Goal: Task Accomplishment & Management: Use online tool/utility

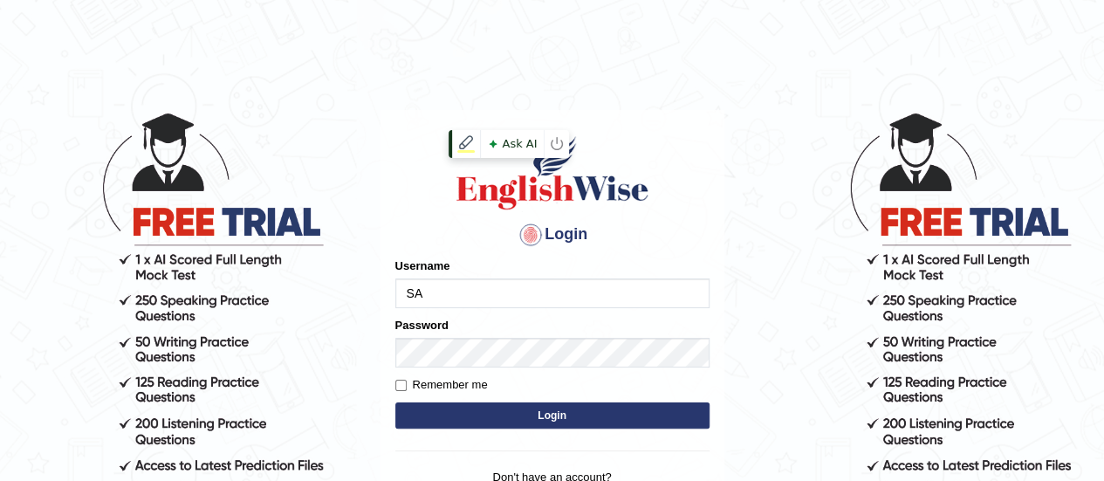
type input "S"
type input "sanajakat"
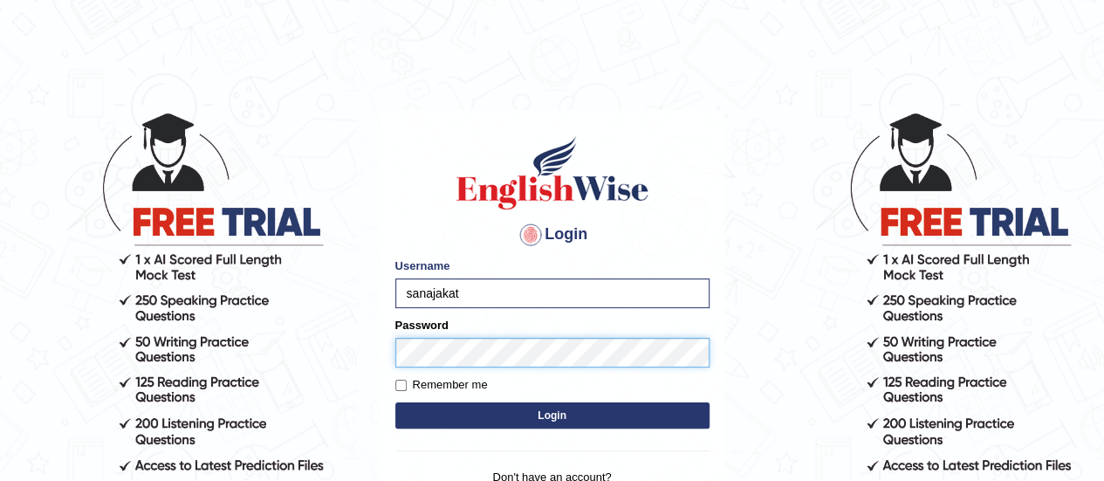
click at [395, 402] on button "Login" at bounding box center [552, 415] width 314 height 26
click at [398, 377] on label "Remember me" at bounding box center [441, 384] width 92 height 17
click at [398, 380] on input "Remember me" at bounding box center [400, 385] width 11 height 11
checkbox input "true"
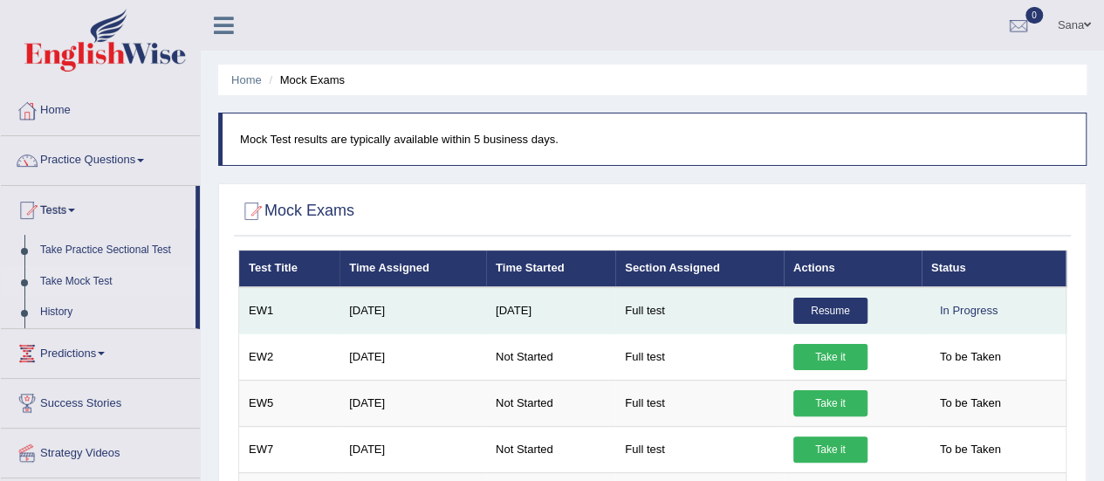
click at [836, 308] on link "Resume" at bounding box center [830, 311] width 74 height 26
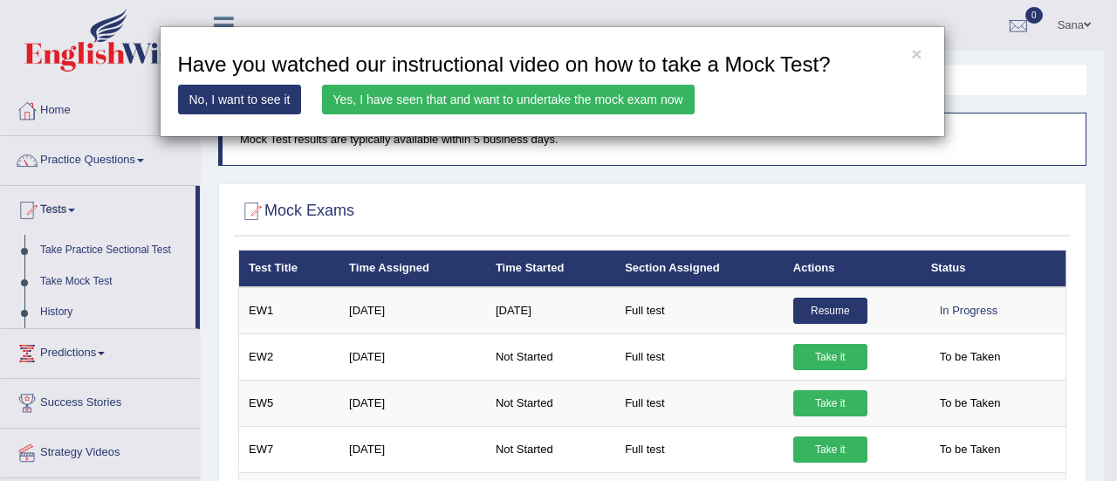
click at [498, 102] on link "Yes, I have seen that and want to undertake the mock exam now" at bounding box center [508, 100] width 373 height 30
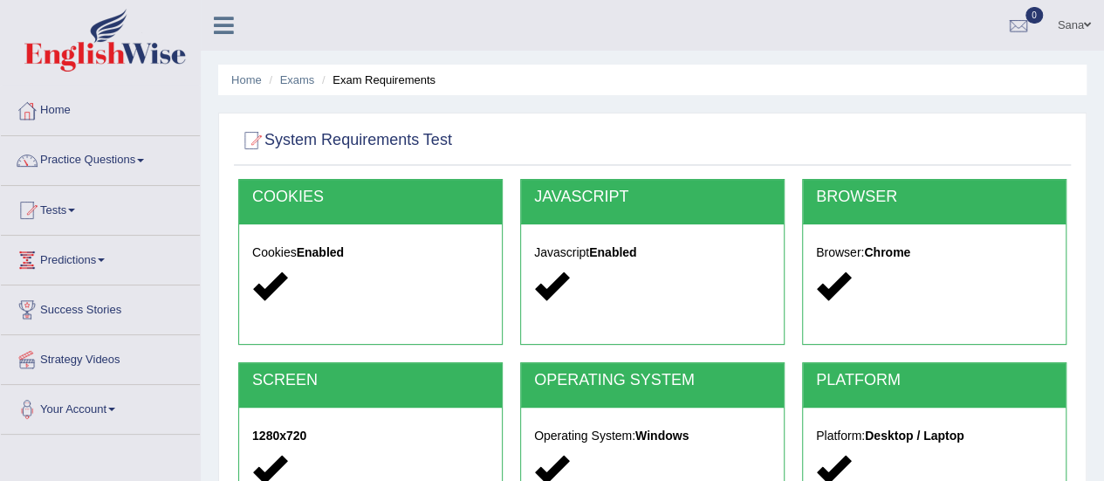
scroll to position [435, 0]
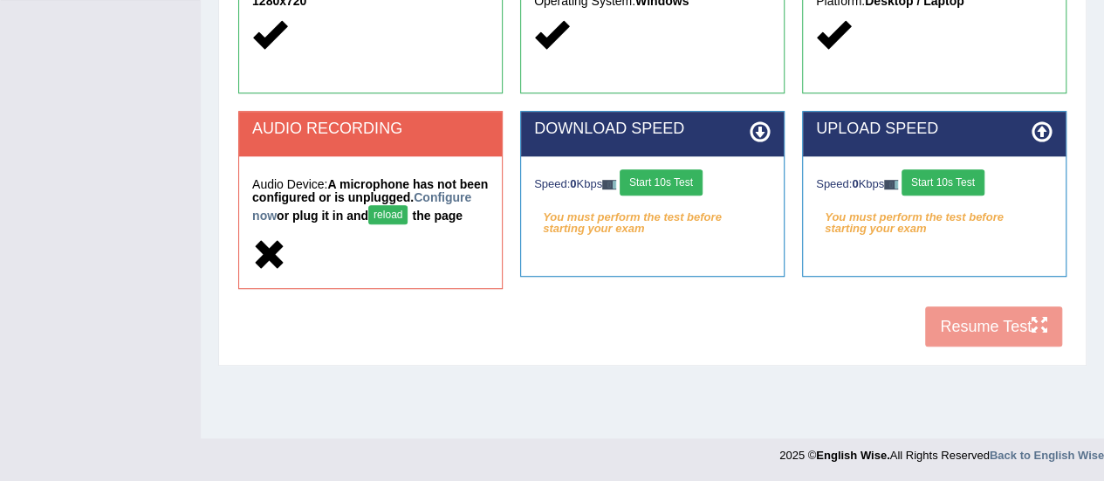
click at [961, 185] on button "Start 10s Test" at bounding box center [942, 182] width 83 height 26
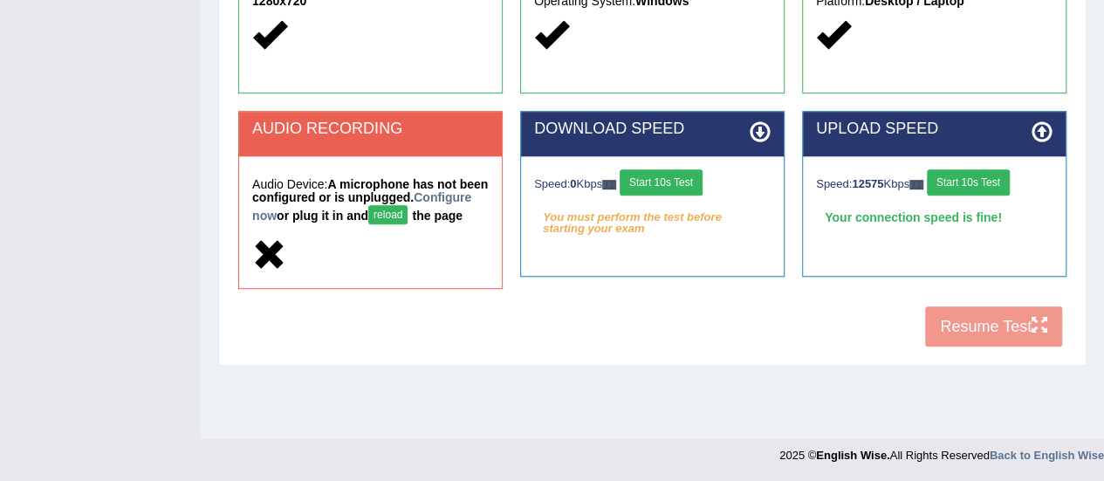
click at [407, 214] on button "reload" at bounding box center [387, 214] width 39 height 19
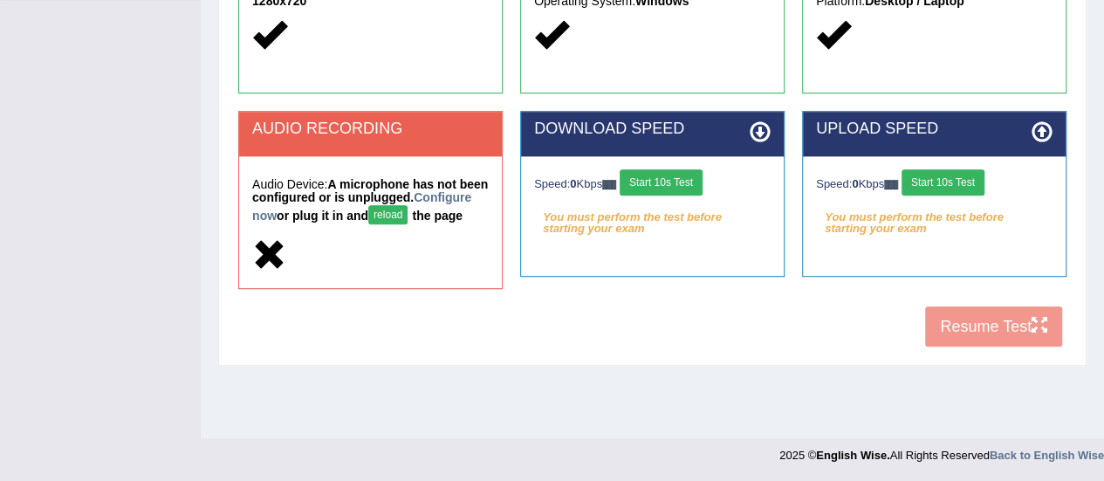
click at [447, 349] on div "COOKIES Cookies Enabled JAVASCRIPT Javascript Enabled BROWSER Browser: Chrome S…" at bounding box center [652, 50] width 837 height 612
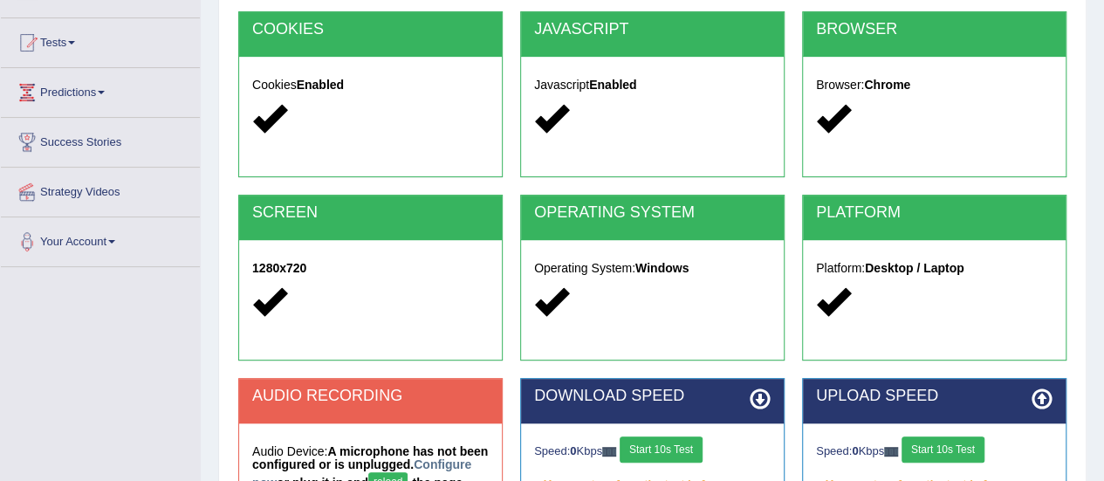
scroll to position [410, 0]
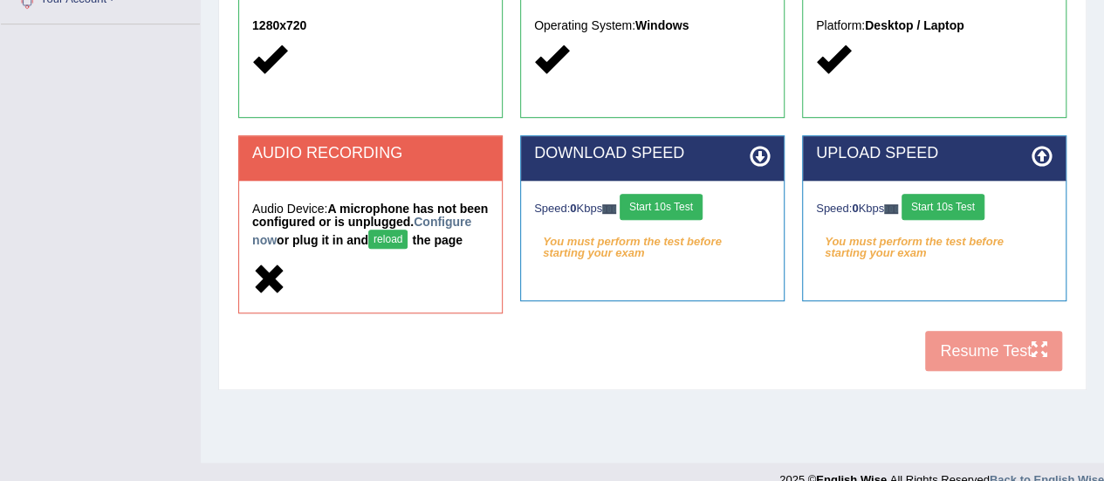
click at [407, 235] on button "reload" at bounding box center [387, 238] width 39 height 19
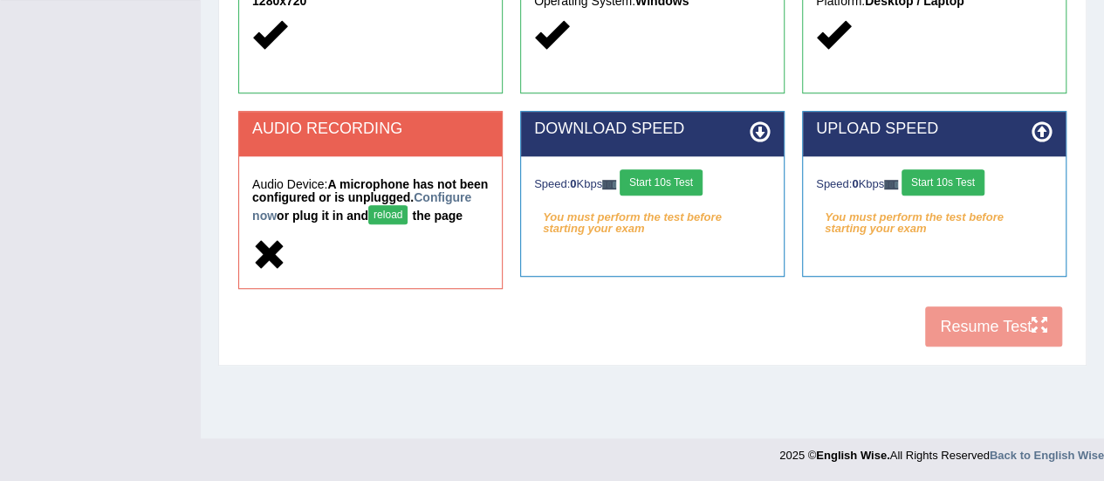
click at [689, 337] on div "COOKIES Cookies Enabled JAVASCRIPT Javascript Enabled BROWSER Browser: Chrome S…" at bounding box center [652, 50] width 837 height 612
click at [989, 340] on div "COOKIES Cookies Enabled JAVASCRIPT Javascript Enabled BROWSER Browser: Chrome S…" at bounding box center [652, 50] width 837 height 612
click at [952, 182] on button "Start 10s Test" at bounding box center [942, 182] width 83 height 26
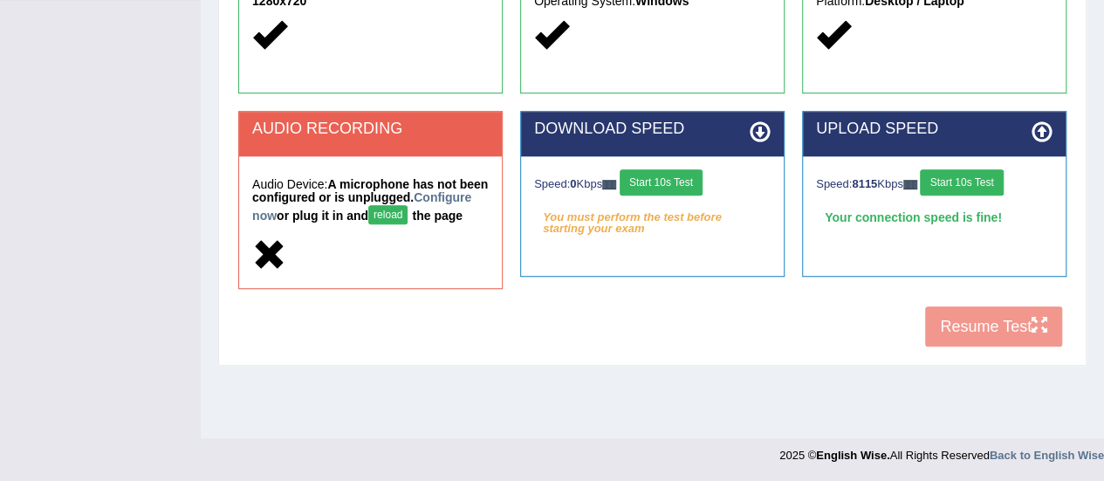
click at [598, 282] on div "DOWNLOAD SPEED Speed: 0 Kbps Start 10s Test You must perform the test before st…" at bounding box center [652, 202] width 282 height 183
click at [674, 184] on button "Start 10s Test" at bounding box center [661, 182] width 83 height 26
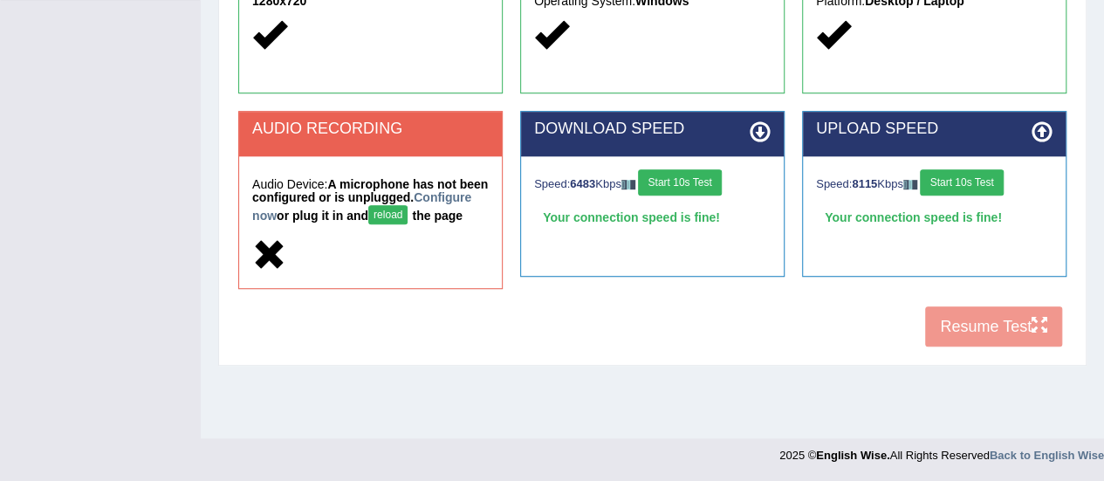
click at [407, 217] on button "reload" at bounding box center [387, 214] width 39 height 19
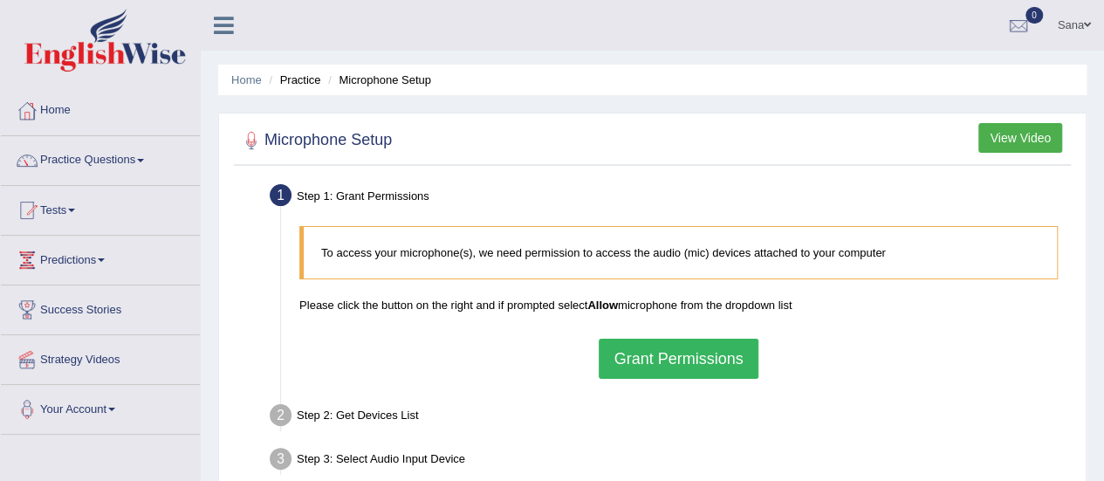
scroll to position [112, 0]
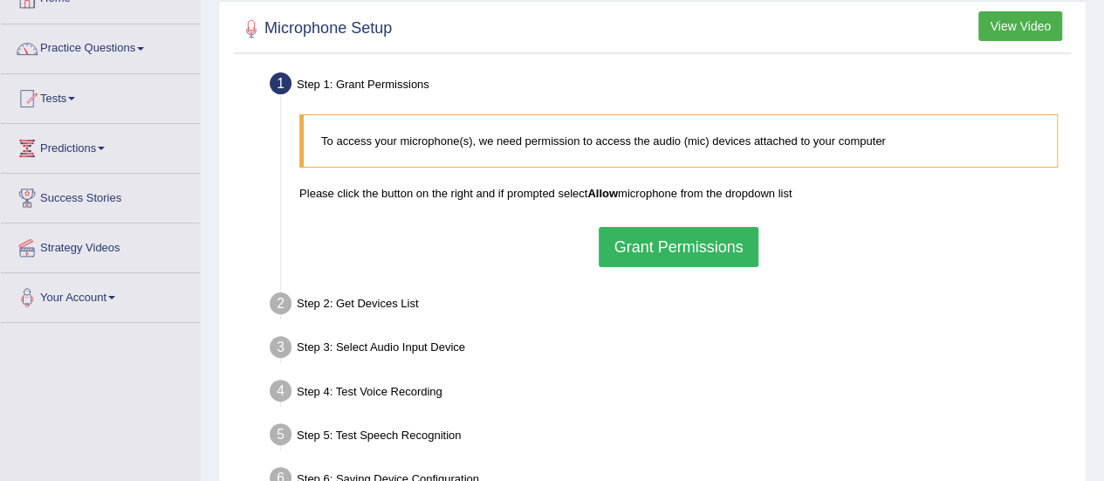
click at [709, 240] on button "Grant Permissions" at bounding box center [678, 247] width 159 height 40
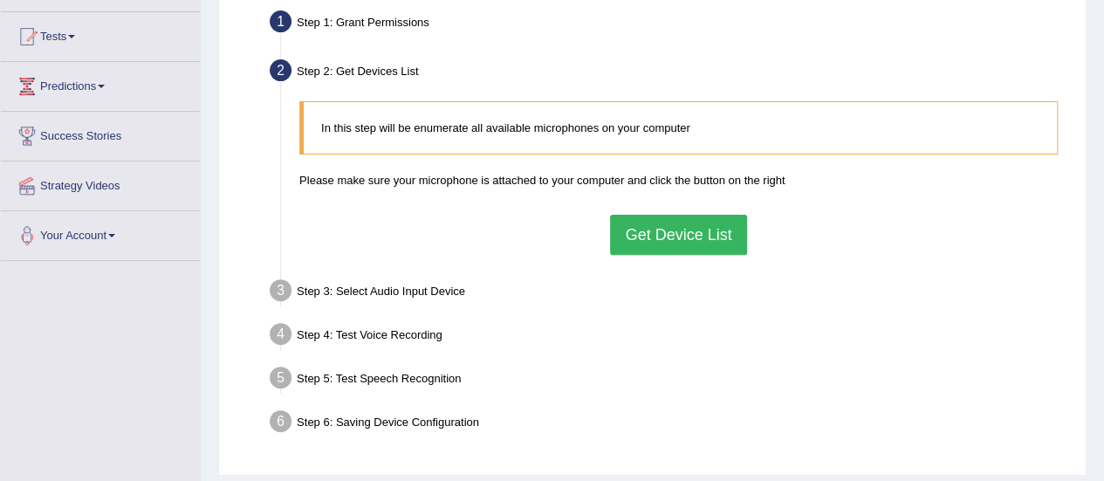
scroll to position [175, 0]
click at [677, 228] on button "Get Device List" at bounding box center [678, 234] width 136 height 40
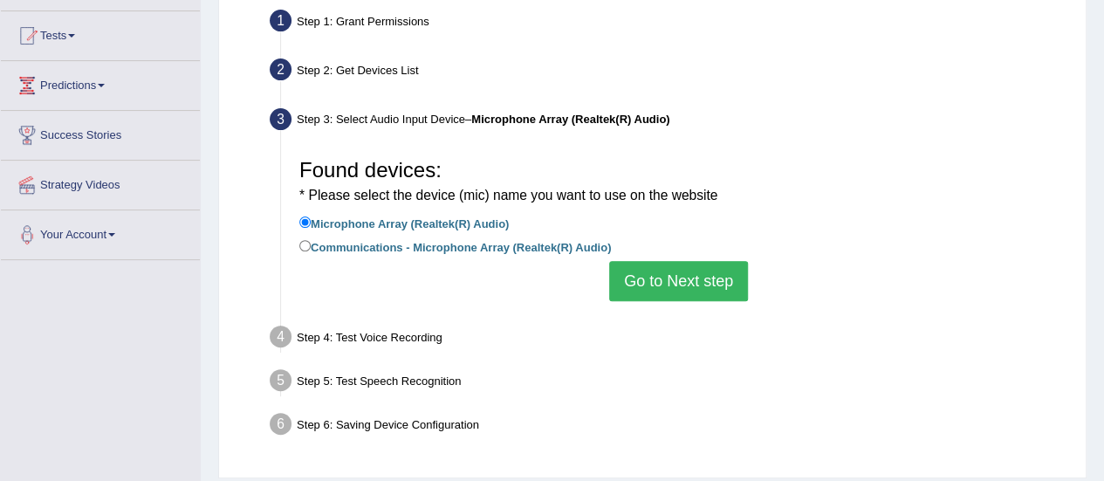
click at [694, 281] on button "Go to Next step" at bounding box center [678, 281] width 139 height 40
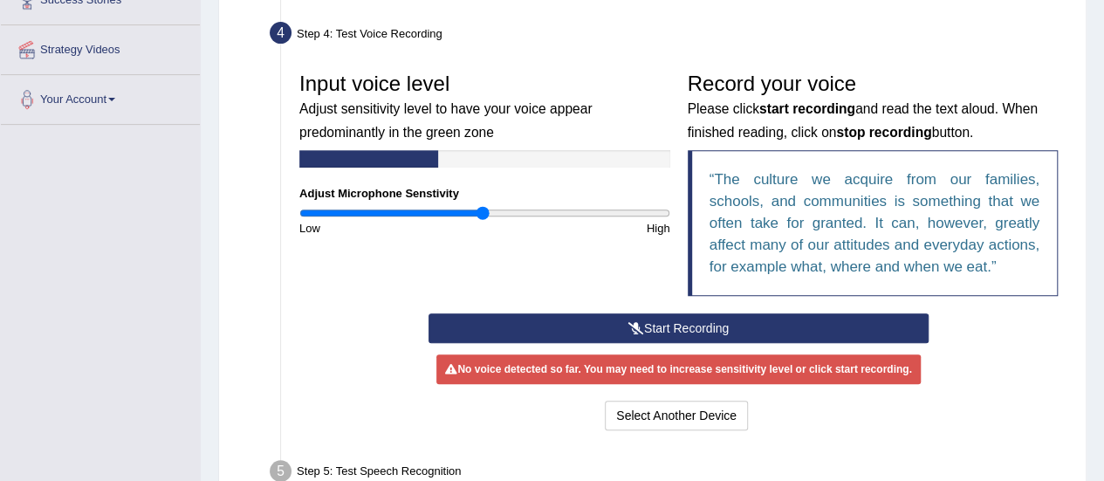
scroll to position [311, 0]
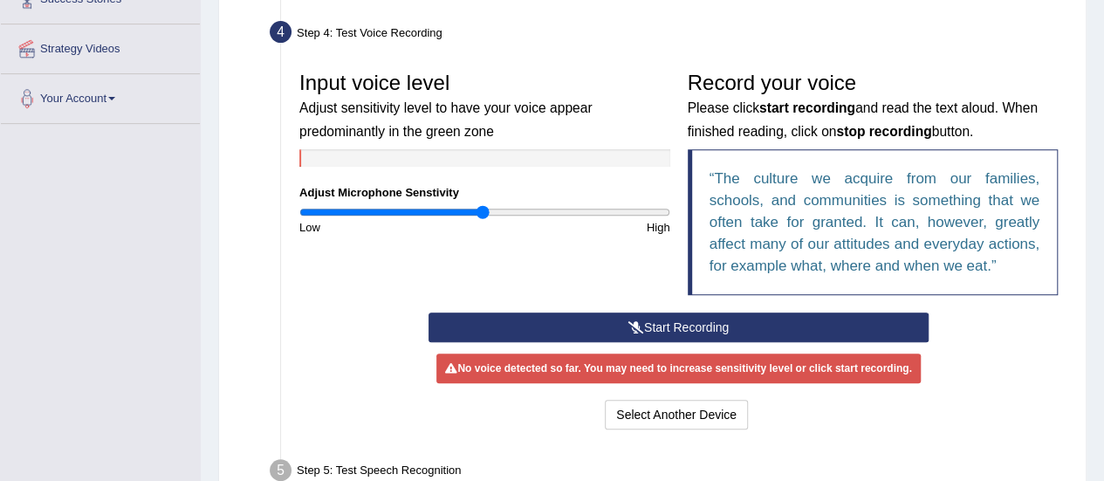
click at [781, 325] on button "Start Recording" at bounding box center [678, 327] width 500 height 30
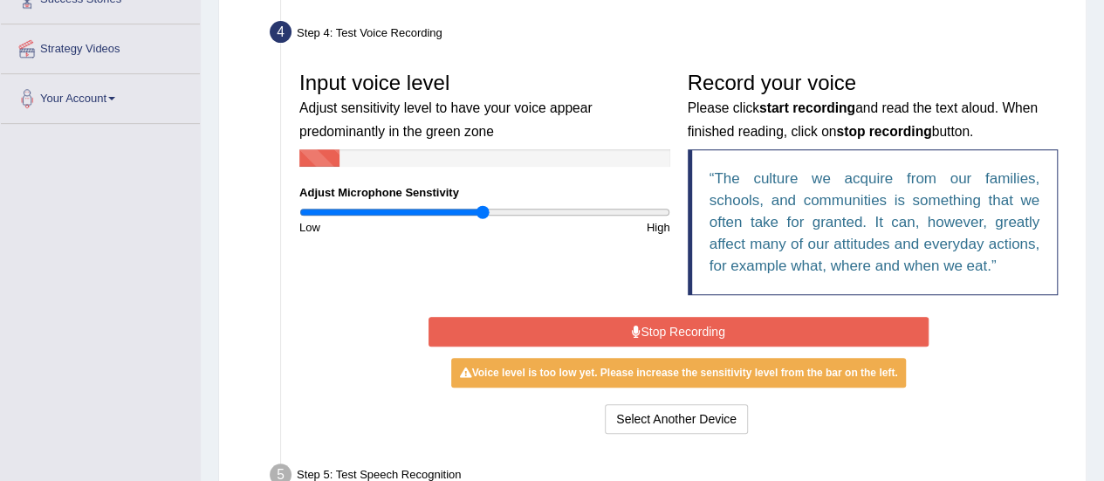
click at [781, 325] on button "Stop Recording" at bounding box center [678, 332] width 500 height 30
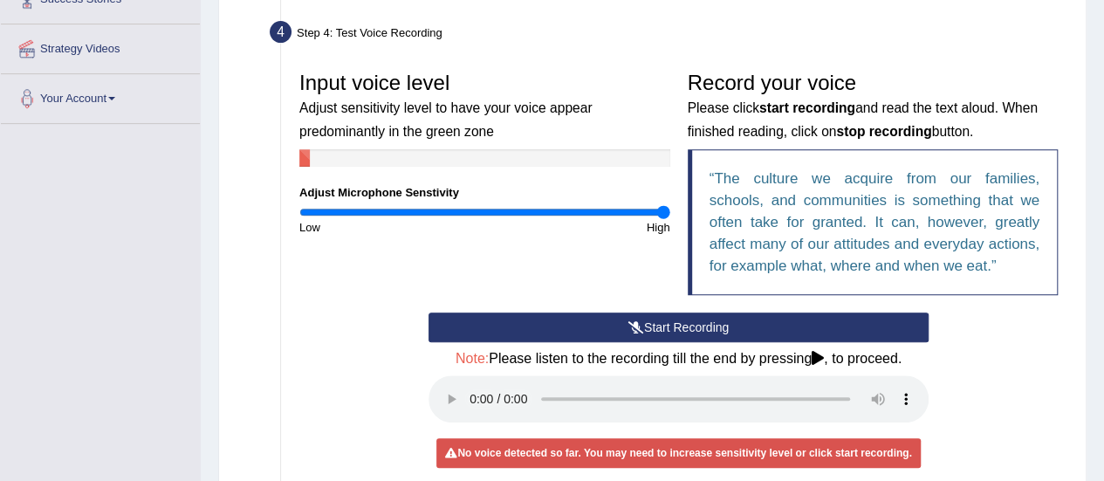
drag, startPoint x: 476, startPoint y: 207, endPoint x: 813, endPoint y: 223, distance: 337.2
type input "2"
click at [670, 219] on input "range" at bounding box center [484, 212] width 371 height 14
click at [729, 324] on button "Start Recording" at bounding box center [678, 327] width 500 height 30
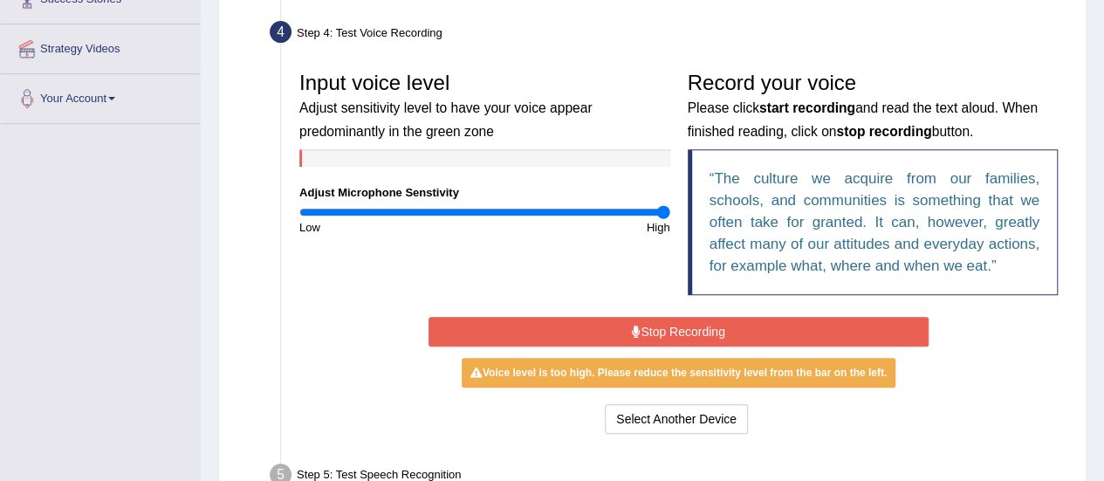
click at [728, 317] on button "Stop Recording" at bounding box center [678, 332] width 500 height 30
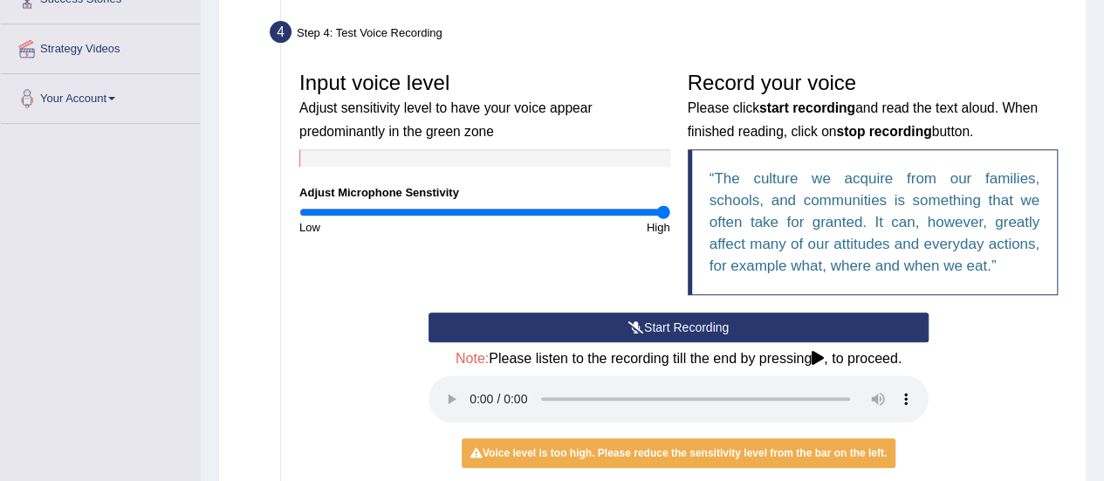
click at [818, 359] on icon at bounding box center [817, 358] width 12 height 14
click at [977, 441] on div "Start Recording Stop Recording Note: Please listen to the recording till the en…" at bounding box center [679, 415] width 776 height 206
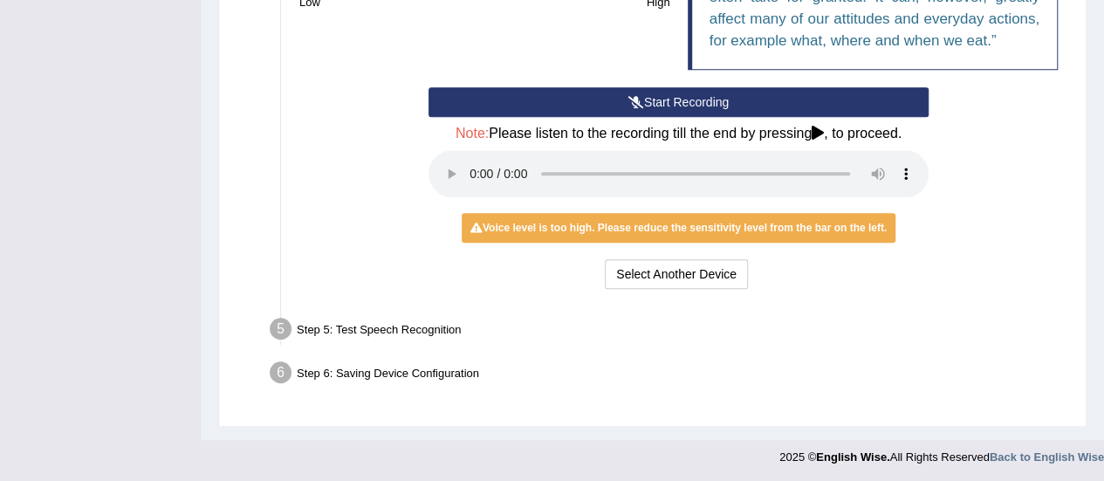
scroll to position [453, 0]
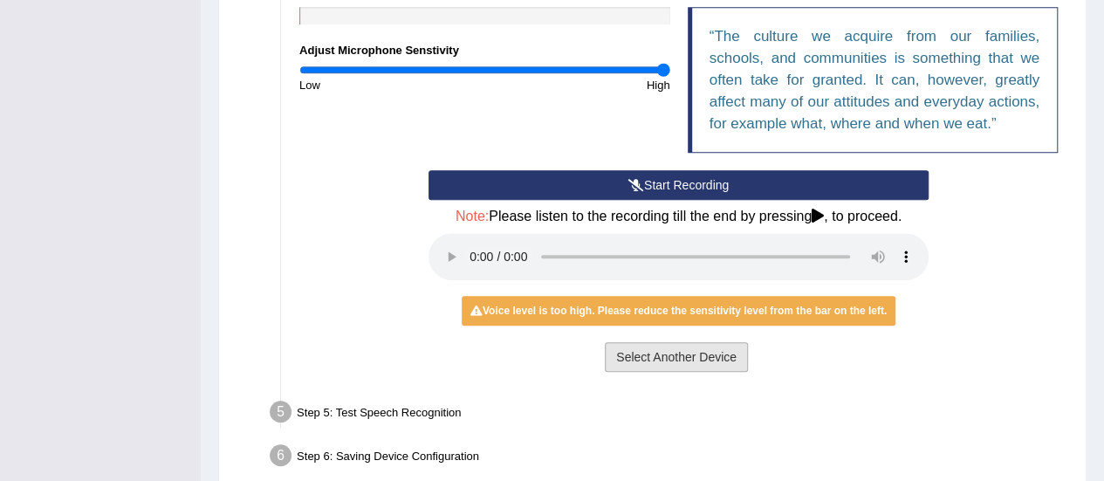
click at [709, 353] on button "Select Another Device" at bounding box center [676, 357] width 143 height 30
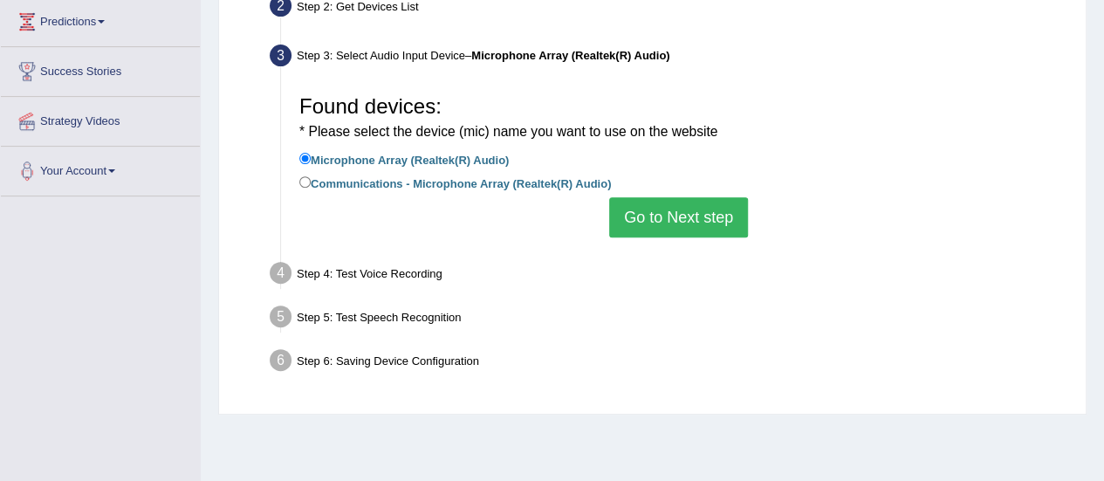
scroll to position [239, 0]
click at [712, 216] on button "Go to Next step" at bounding box center [678, 216] width 139 height 40
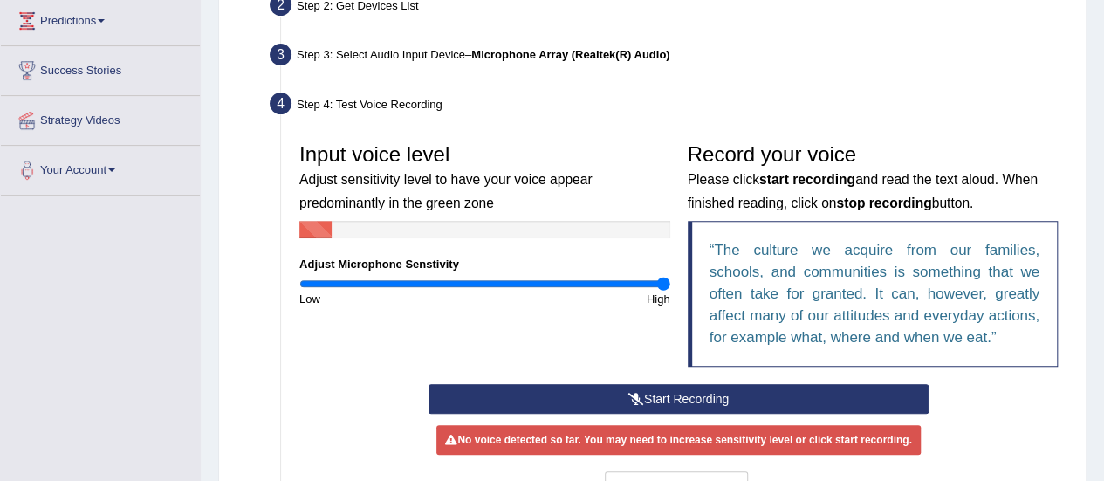
click at [644, 392] on button "Start Recording" at bounding box center [678, 399] width 500 height 30
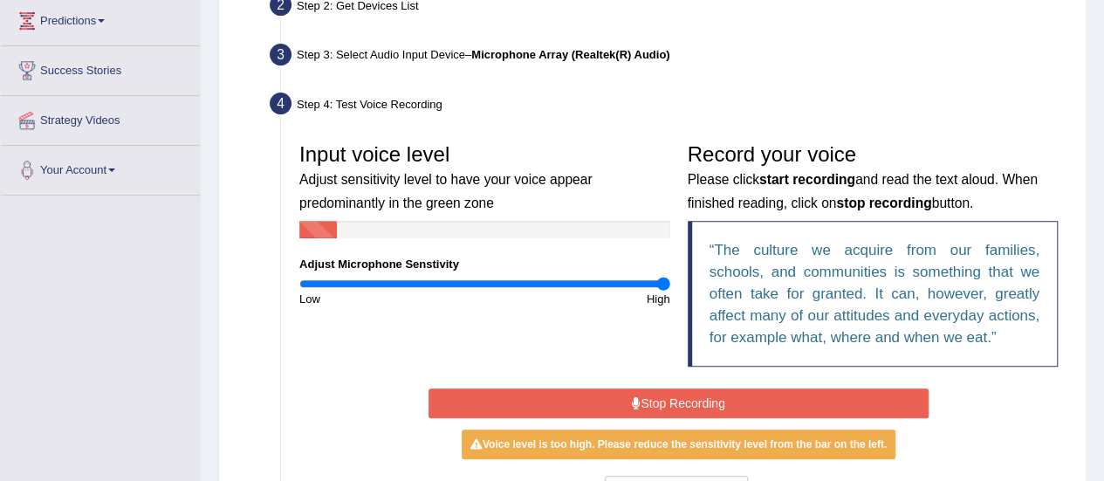
click at [644, 392] on button "Stop Recording" at bounding box center [678, 403] width 500 height 30
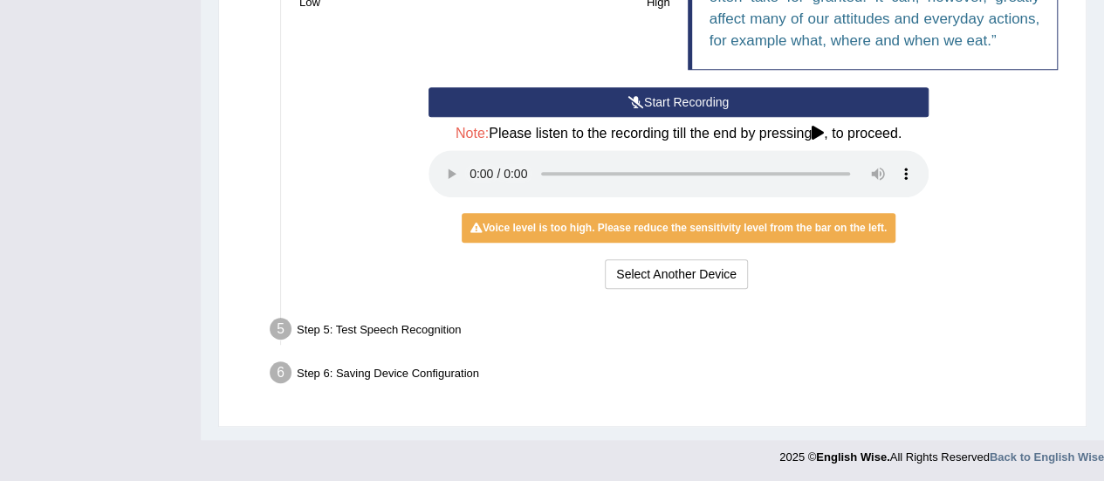
scroll to position [533, 0]
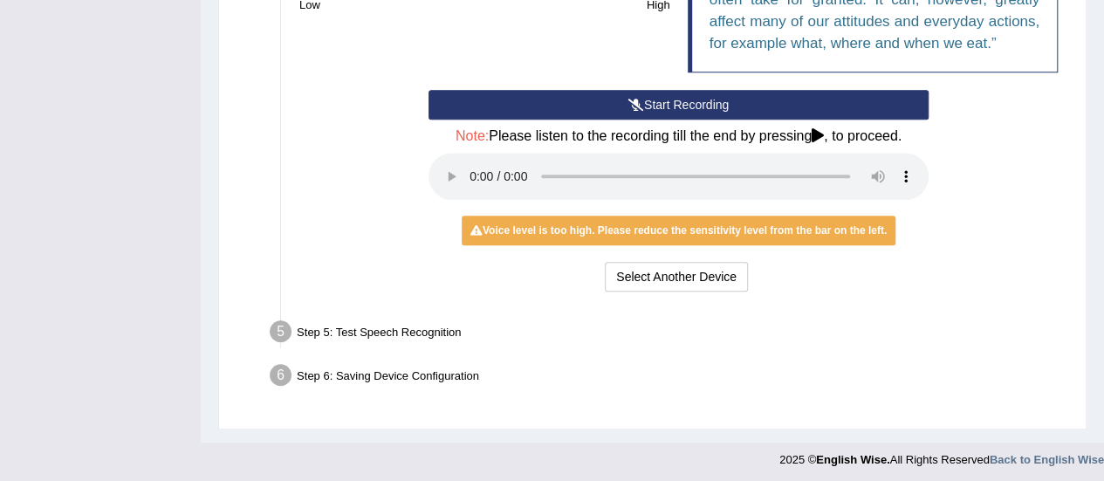
click at [948, 202] on div "Start Recording Stop Recording Note: Please listen to the recording till the en…" at bounding box center [679, 193] width 776 height 206
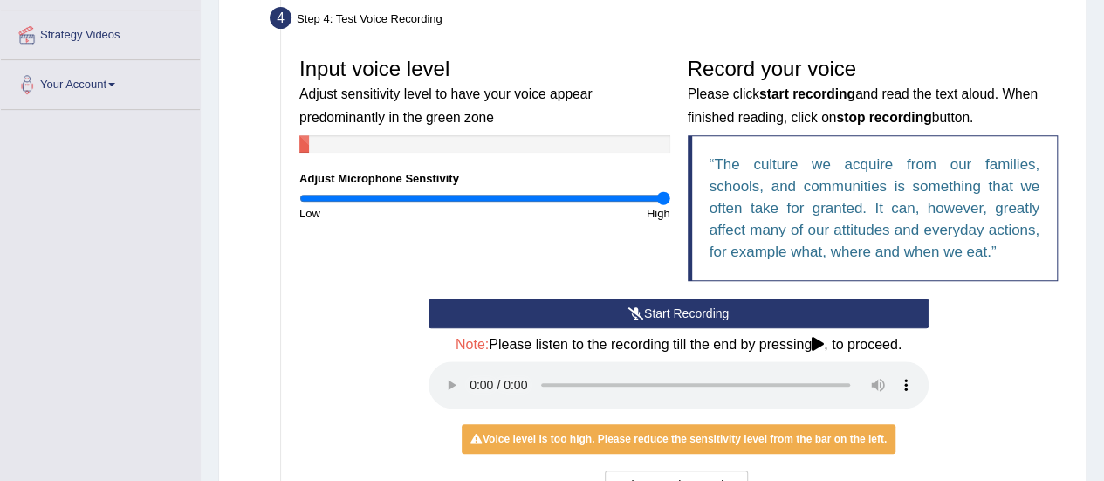
scroll to position [536, 0]
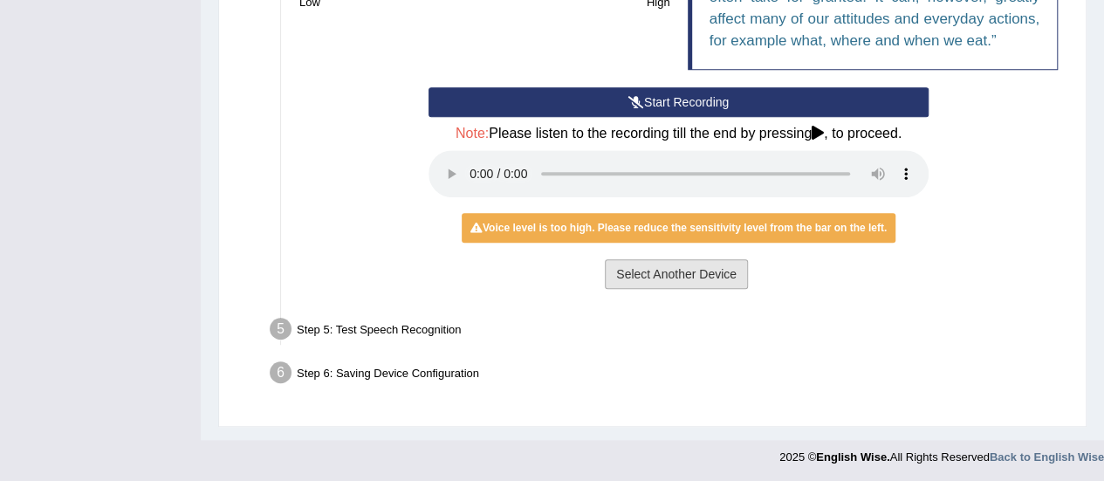
click at [675, 280] on button "Select Another Device" at bounding box center [676, 274] width 143 height 30
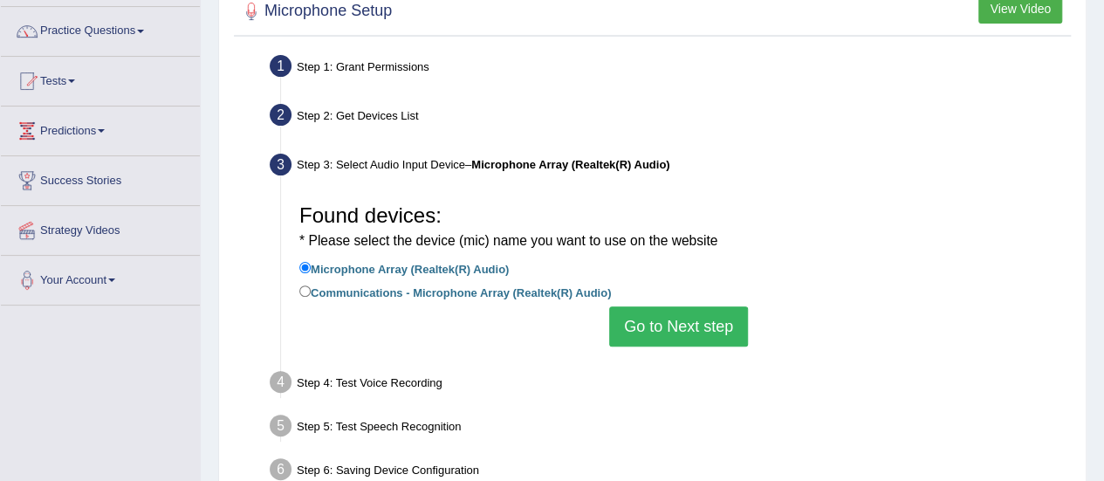
scroll to position [129, 0]
click at [462, 296] on label "Communications - Microphone Array (Realtek(R) Audio)" at bounding box center [455, 291] width 312 height 19
click at [311, 296] on input "Communications - Microphone Array (Realtek(R) Audio)" at bounding box center [304, 290] width 11 height 11
radio input "true"
click at [693, 318] on button "Go to Next step" at bounding box center [678, 326] width 139 height 40
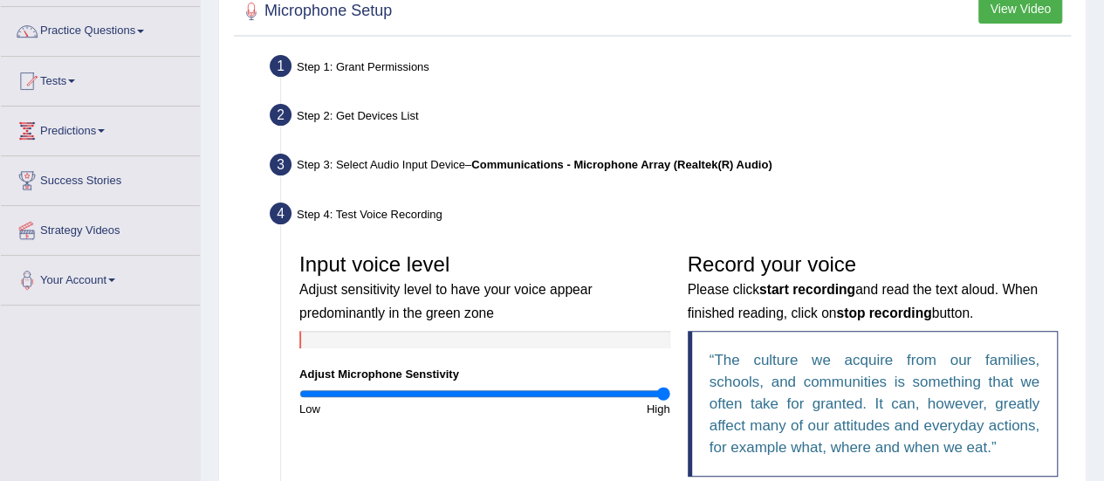
click at [693, 318] on small "Please click start recording and read the text aloud. When finished reading, cl…" at bounding box center [863, 301] width 350 height 38
click at [686, 320] on div "Record your voice Please click start recording and read the text aloud. When fi…" at bounding box center [873, 369] width 388 height 250
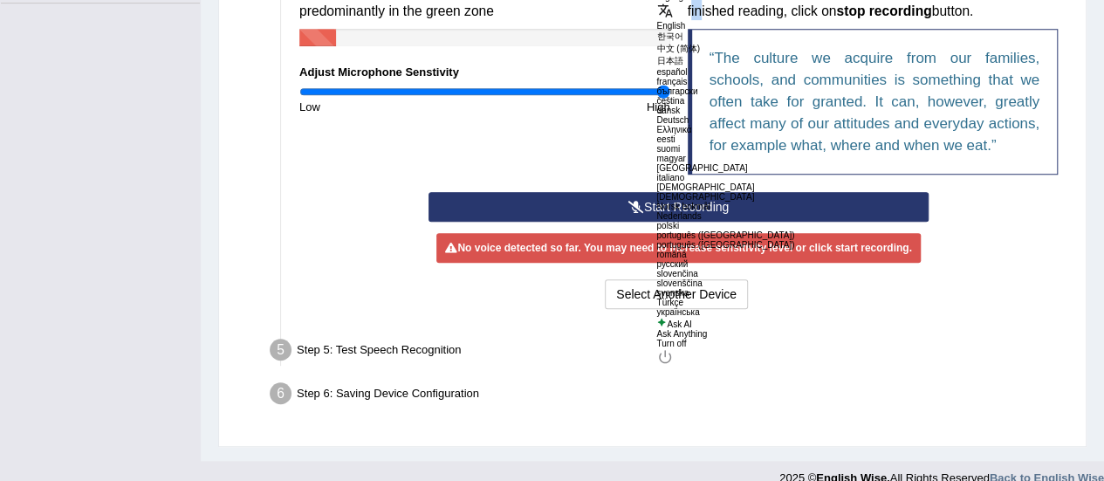
scroll to position [431, 0]
click at [858, 346] on div "Step 5: Test Speech Recognition" at bounding box center [670, 352] width 816 height 38
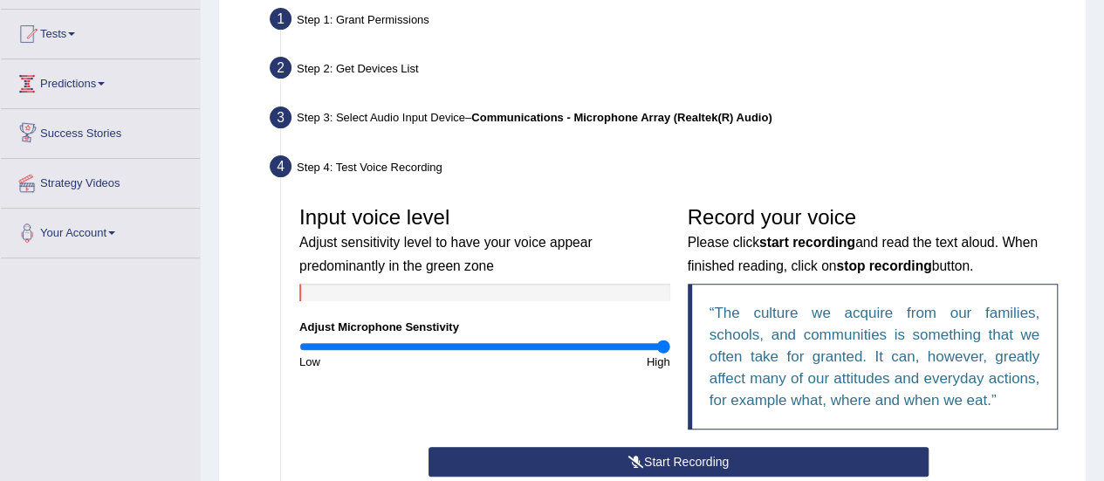
scroll to position [451, 0]
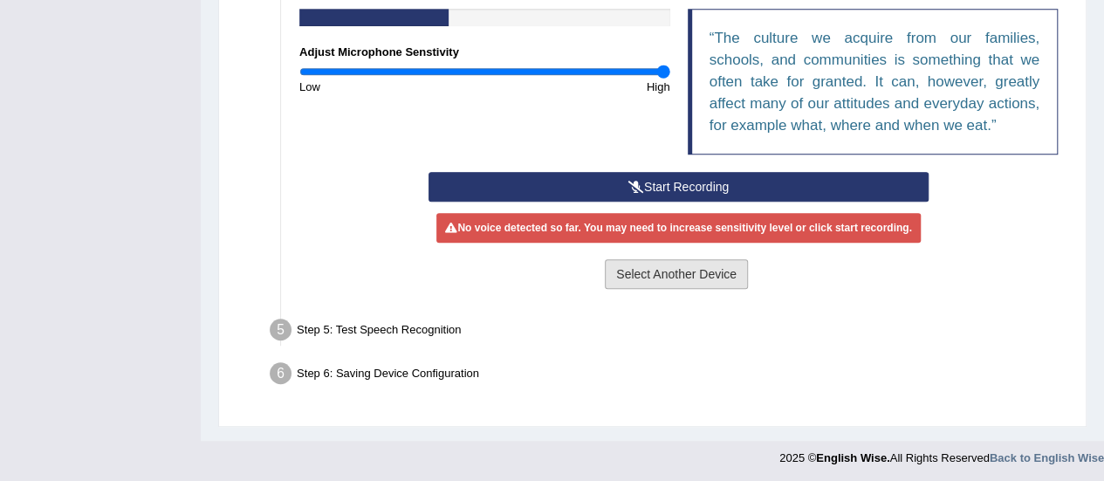
click at [629, 284] on button "Select Another Device" at bounding box center [676, 274] width 143 height 30
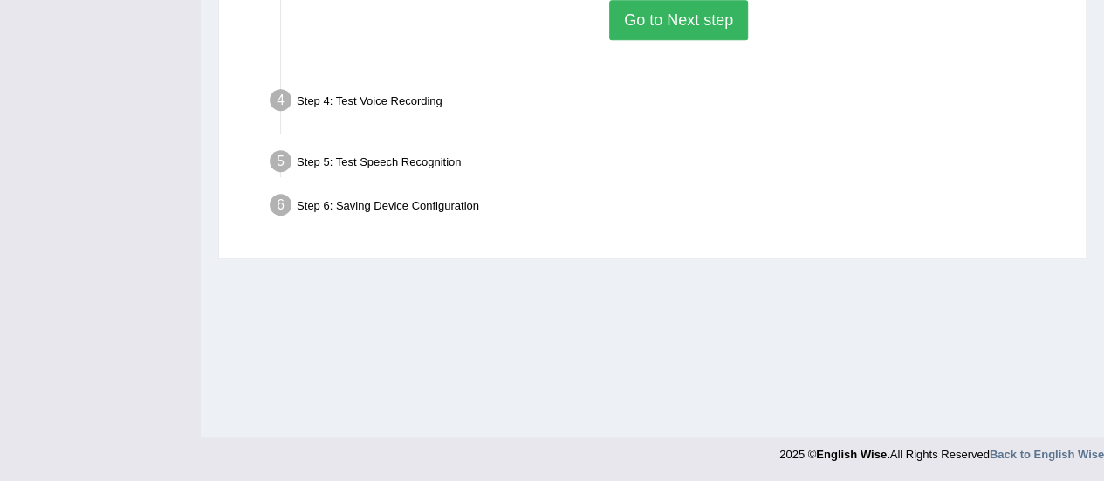
scroll to position [435, 0]
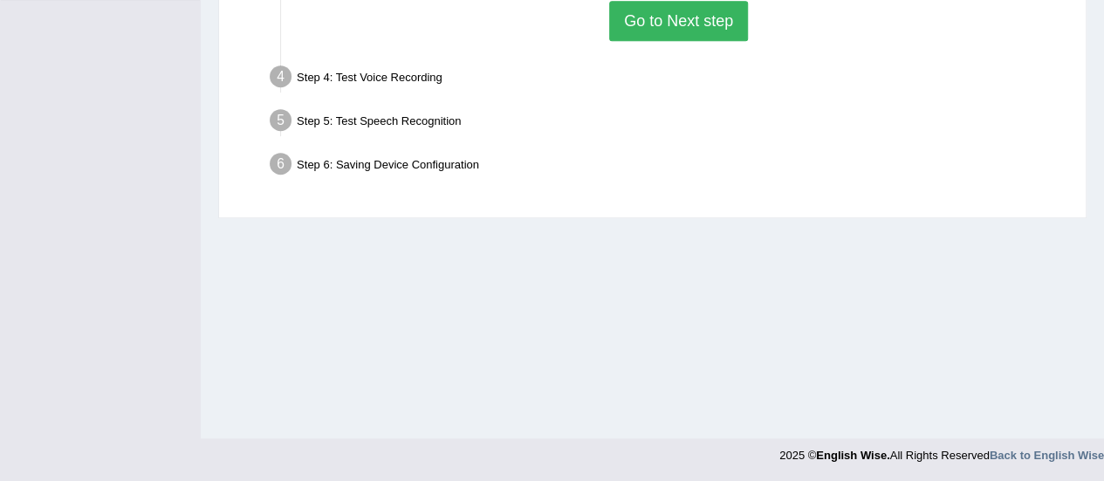
click at [295, 289] on div "Home Practice Microphone Setup You have already completed the setup earlier wit…" at bounding box center [652, 1] width 903 height 873
click at [649, 19] on button "Go to Next step" at bounding box center [678, 21] width 139 height 40
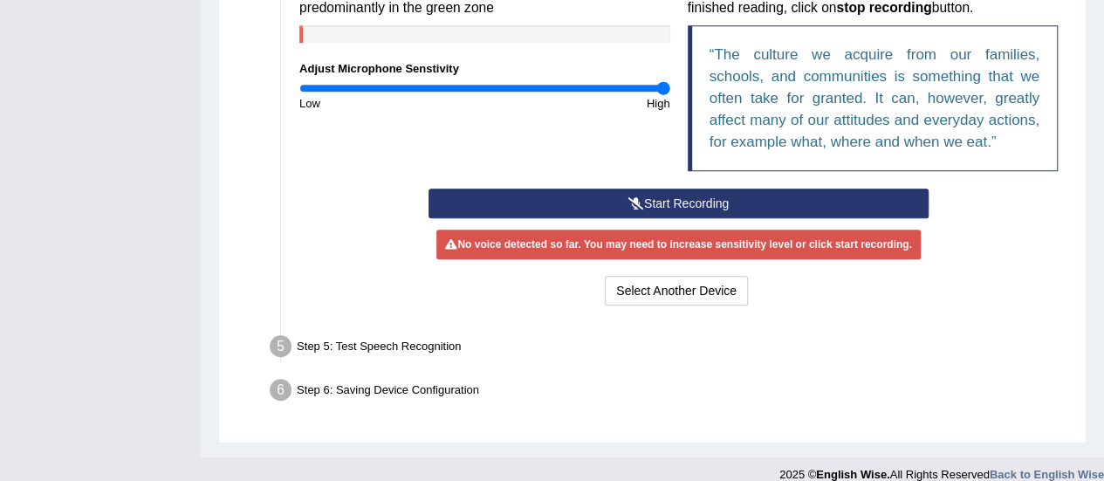
click at [627, 211] on button "Start Recording" at bounding box center [678, 203] width 500 height 30
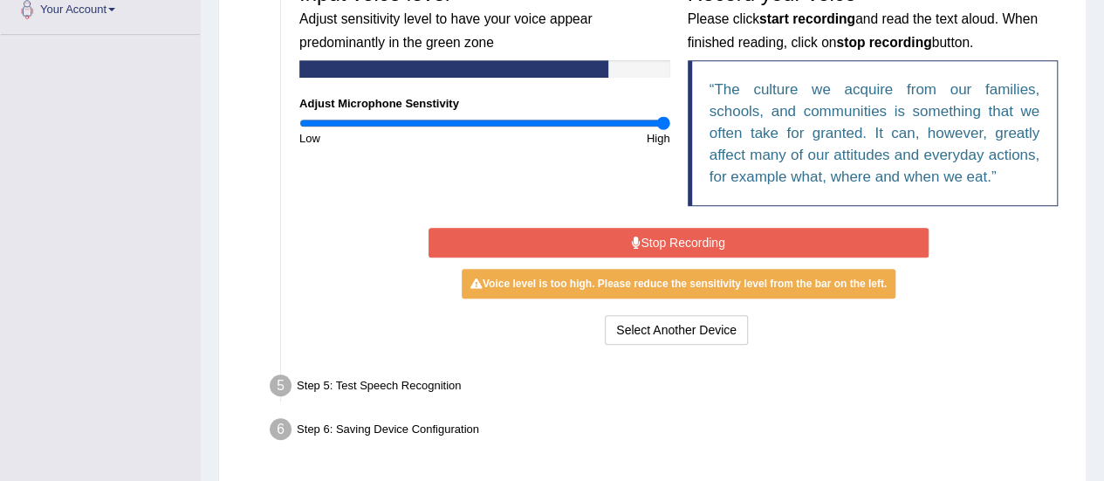
scroll to position [400, 0]
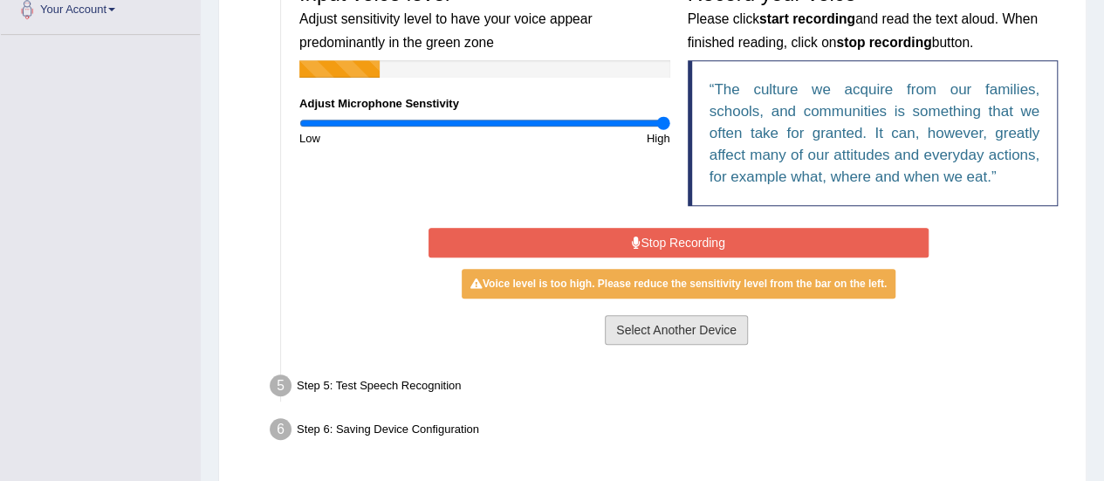
drag, startPoint x: 646, startPoint y: 310, endPoint x: 655, endPoint y: 321, distance: 14.9
click at [655, 321] on div "Start Recording Stop Recording Note: Please listen to the recording till the en…" at bounding box center [678, 286] width 517 height 126
click at [655, 321] on button "Select Another Device" at bounding box center [676, 330] width 143 height 30
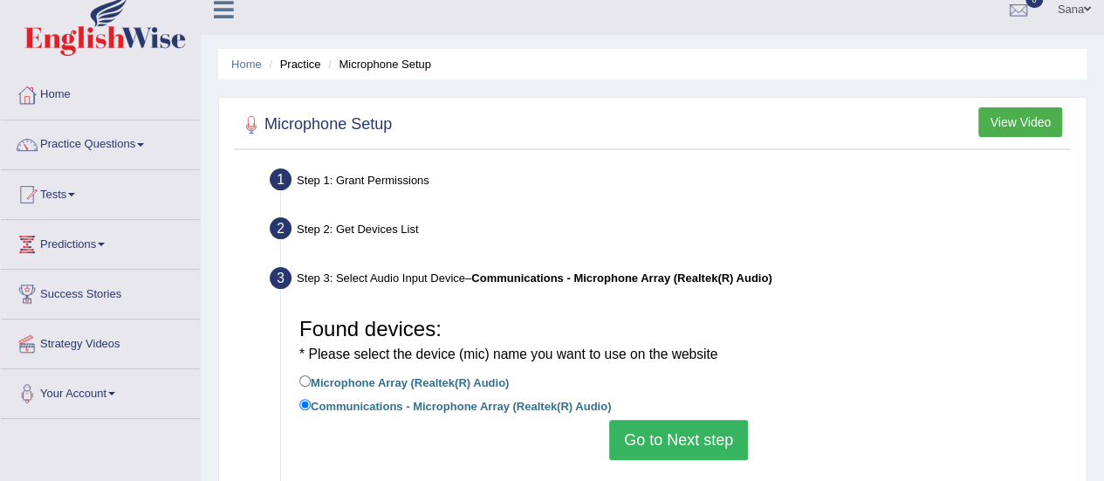
scroll to position [17, 0]
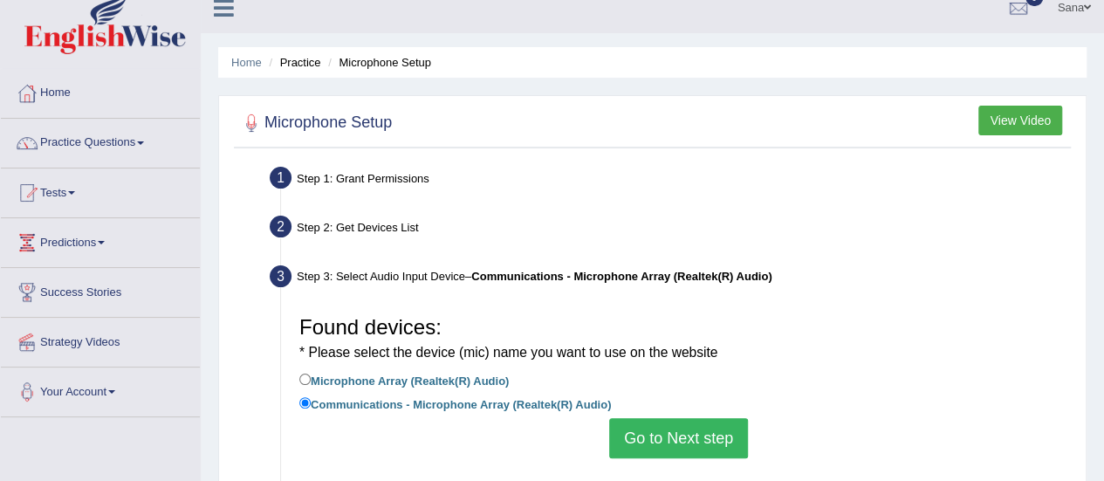
click at [305, 388] on label "Microphone Array (Realtek(R) Audio)" at bounding box center [403, 379] width 209 height 19
click at [305, 385] on input "Microphone Array (Realtek(R) Audio)" at bounding box center [304, 378] width 11 height 11
radio input "true"
click at [696, 435] on button "Go to Next step" at bounding box center [678, 438] width 139 height 40
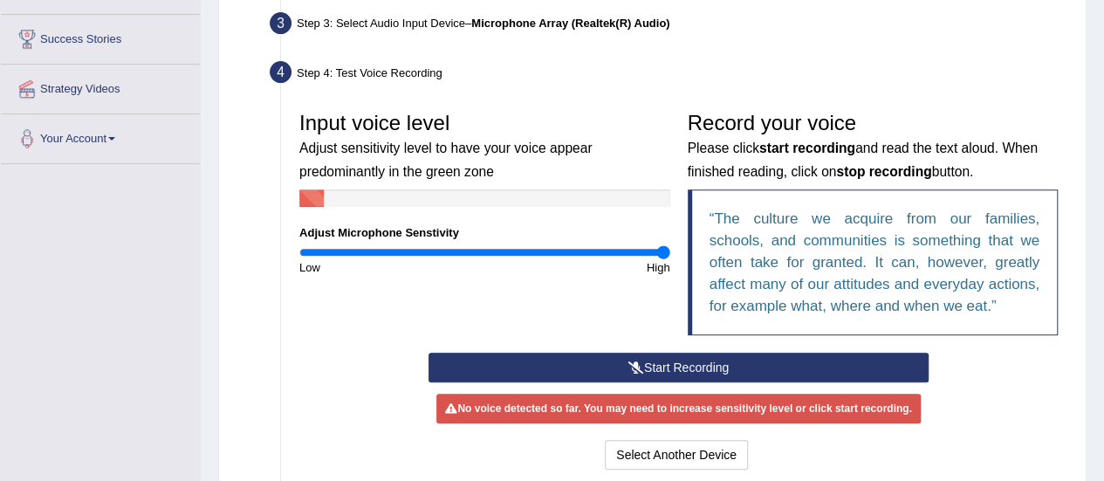
scroll to position [272, 0]
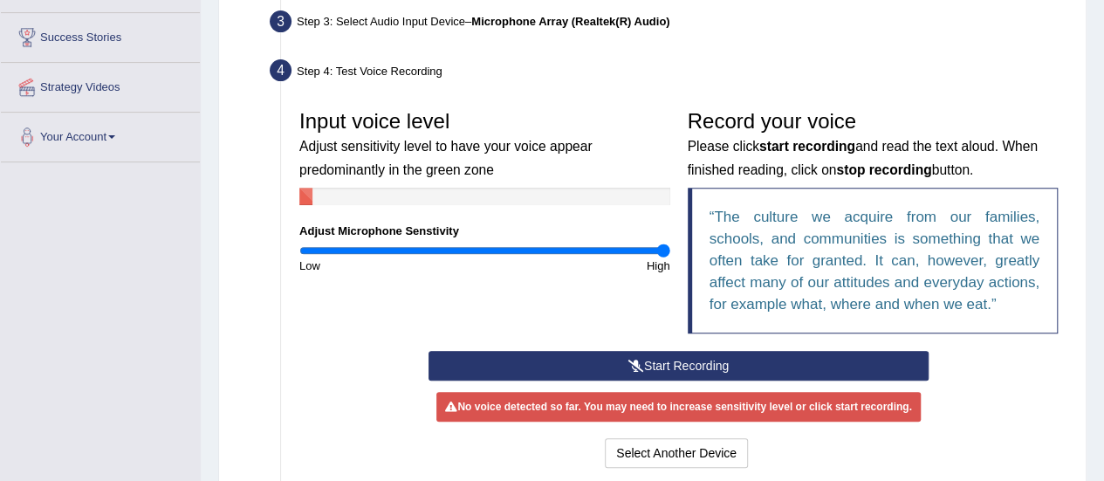
click at [716, 362] on button "Start Recording" at bounding box center [678, 366] width 500 height 30
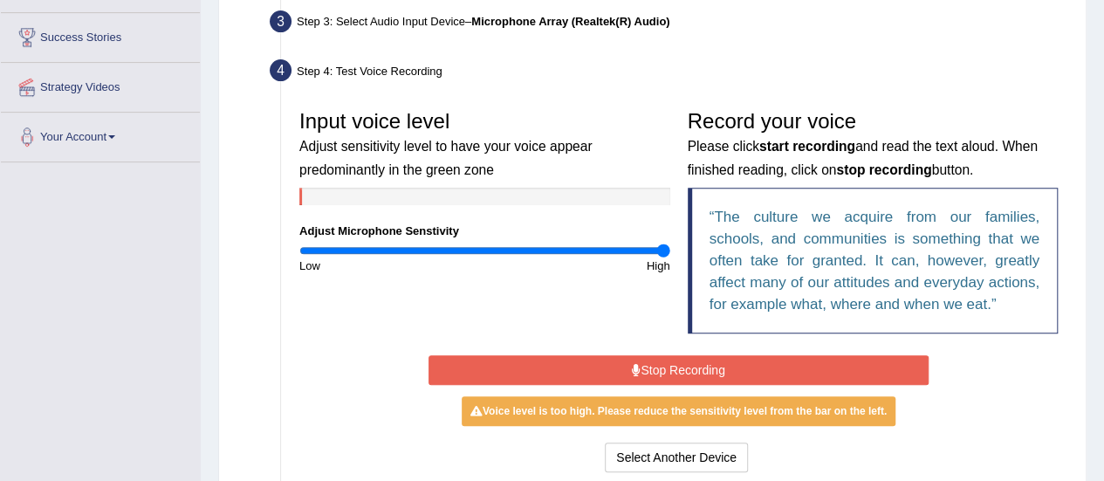
click at [716, 362] on button "Stop Recording" at bounding box center [678, 370] width 500 height 30
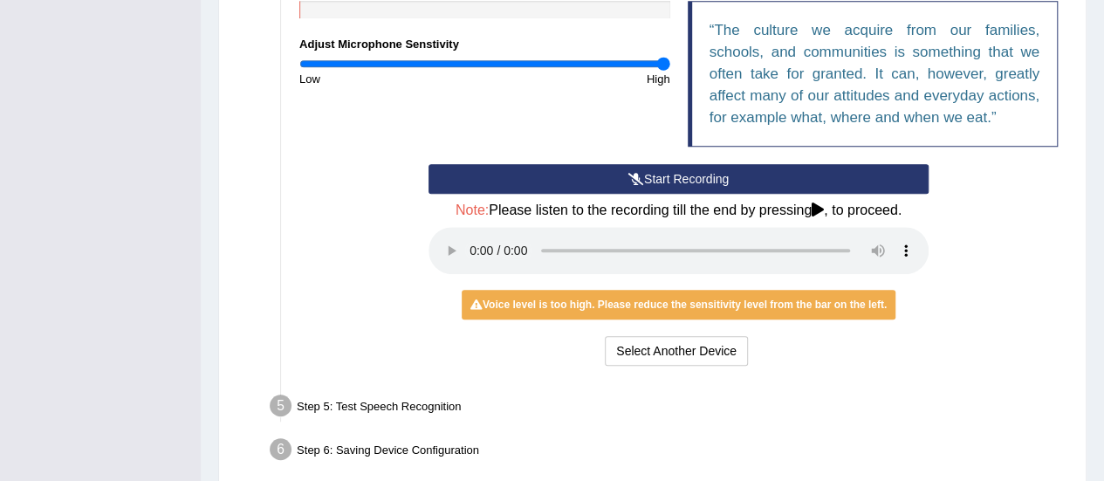
scroll to position [485, 0]
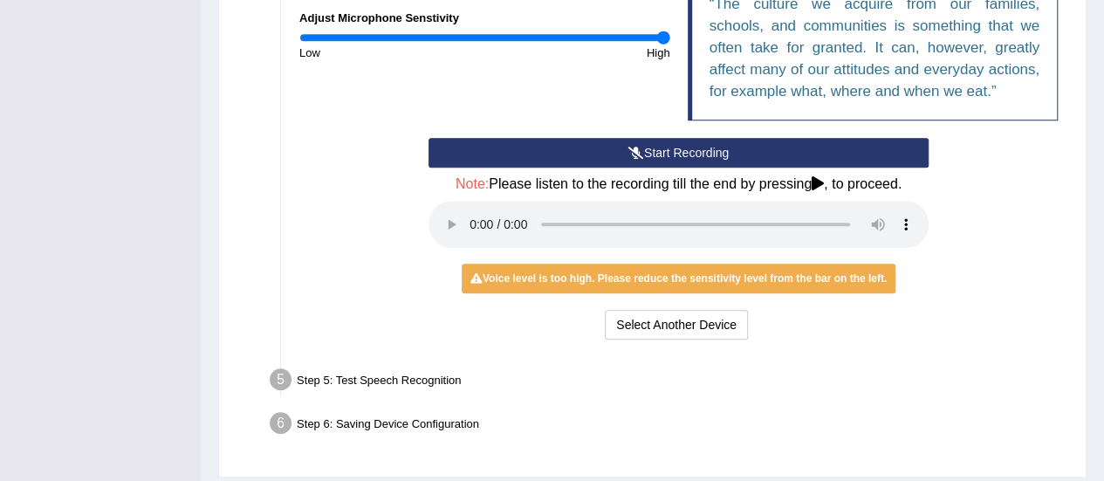
click at [782, 277] on div "Voice level is too high. Please reduce the sensitivity level from the bar on th…" at bounding box center [679, 279] width 434 height 30
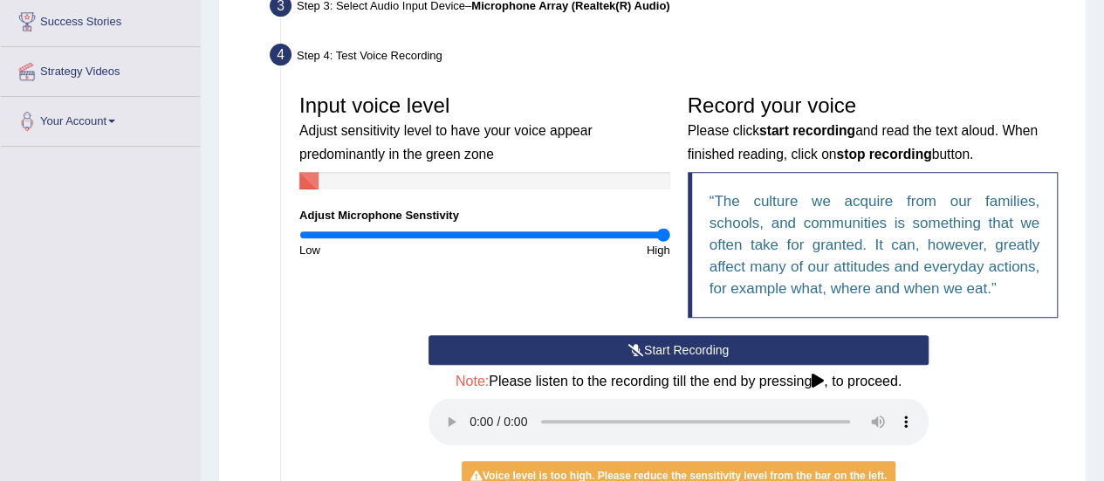
scroll to position [286, 0]
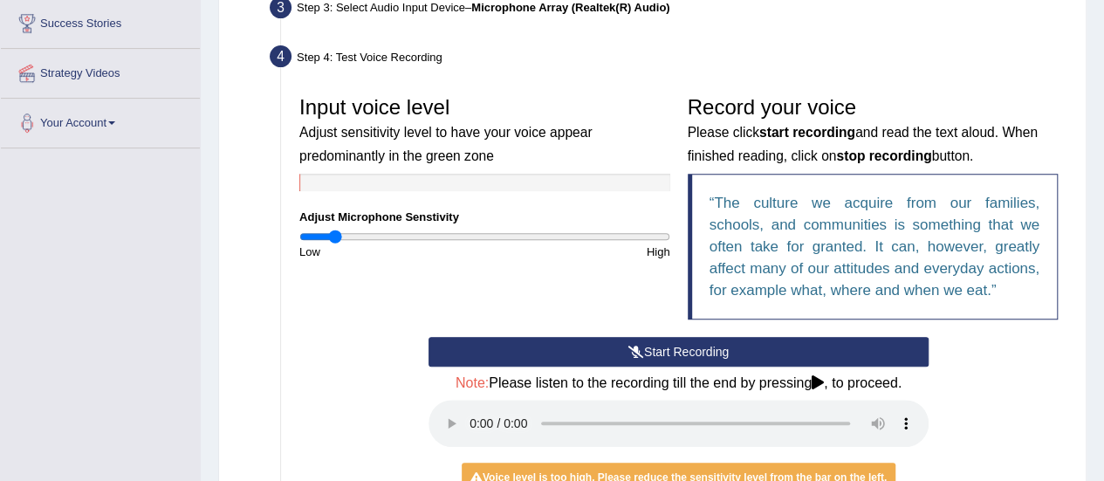
click at [335, 237] on input "range" at bounding box center [484, 236] width 371 height 14
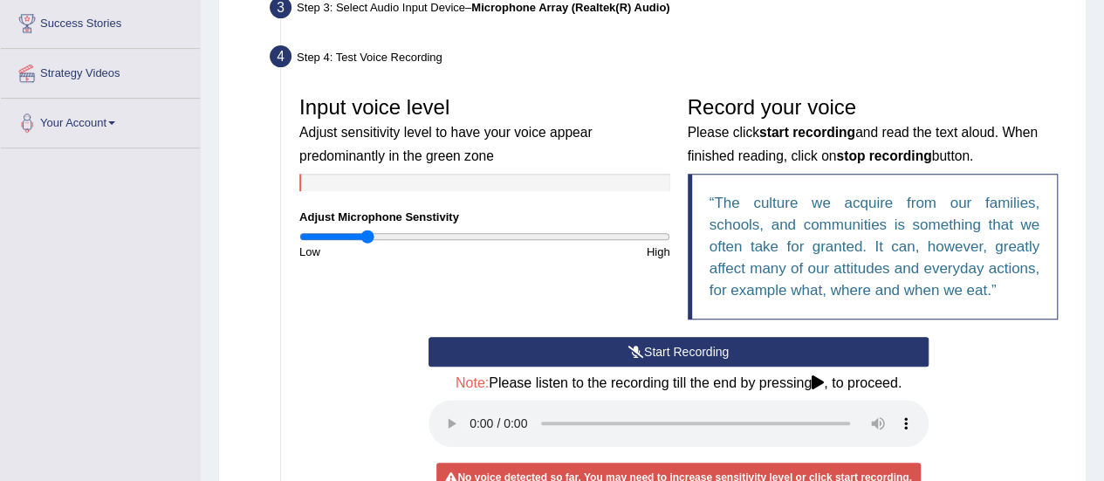
click at [366, 229] on input "range" at bounding box center [484, 236] width 371 height 14
click at [417, 235] on input "range" at bounding box center [484, 236] width 371 height 14
click at [478, 232] on input "range" at bounding box center [484, 236] width 371 height 14
click at [668, 351] on button "Start Recording" at bounding box center [678, 352] width 500 height 30
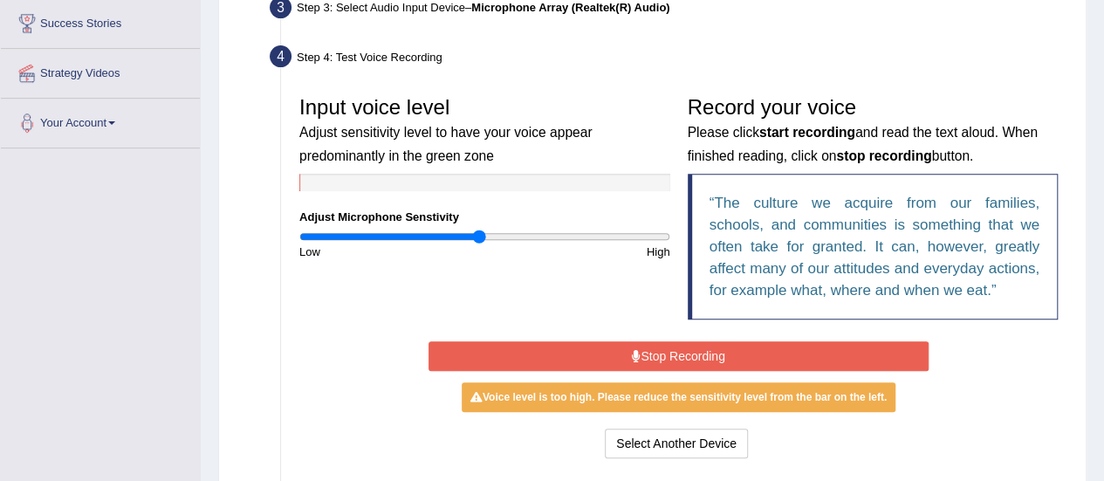
click at [668, 351] on button "Stop Recording" at bounding box center [678, 356] width 500 height 30
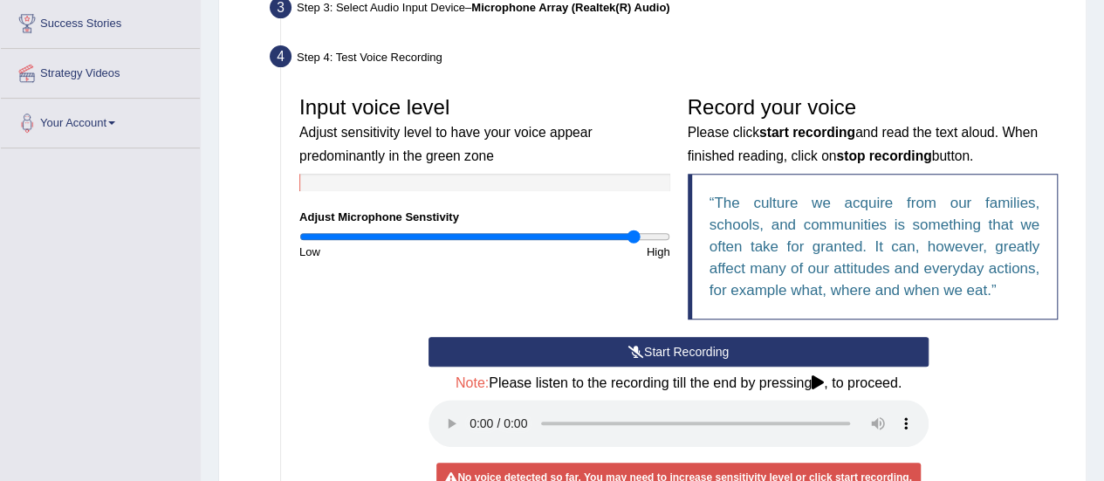
click at [633, 237] on input "range" at bounding box center [484, 236] width 371 height 14
drag, startPoint x: 639, startPoint y: 233, endPoint x: 656, endPoint y: 240, distance: 18.8
click at [656, 240] on input "range" at bounding box center [484, 236] width 371 height 14
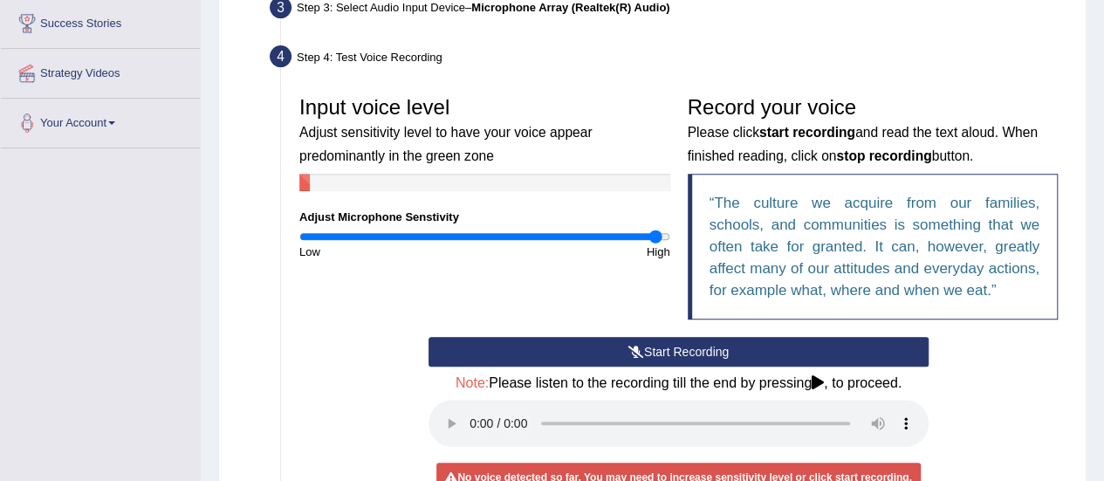
click at [656, 240] on input "range" at bounding box center [484, 236] width 371 height 14
type input "2"
click at [666, 236] on input "range" at bounding box center [484, 236] width 371 height 14
click at [754, 357] on button "Start Recording" at bounding box center [678, 352] width 500 height 30
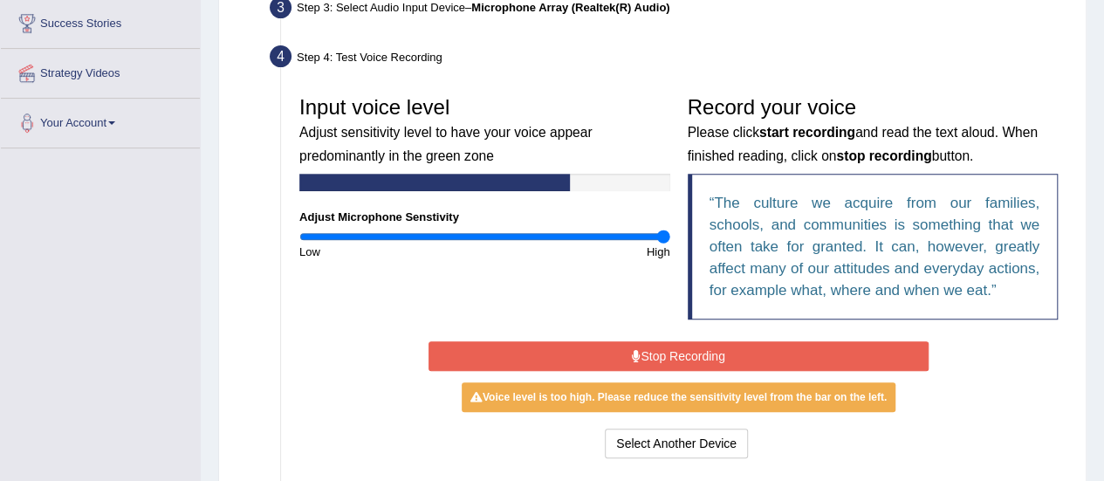
drag, startPoint x: 754, startPoint y: 357, endPoint x: 626, endPoint y: 366, distance: 128.6
click at [626, 366] on button "Stop Recording" at bounding box center [678, 356] width 500 height 30
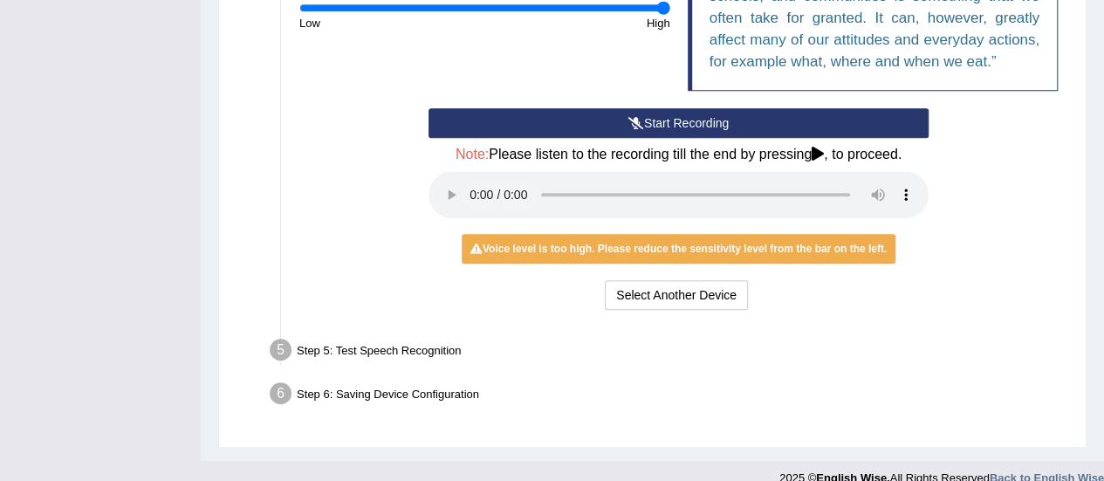
scroll to position [536, 0]
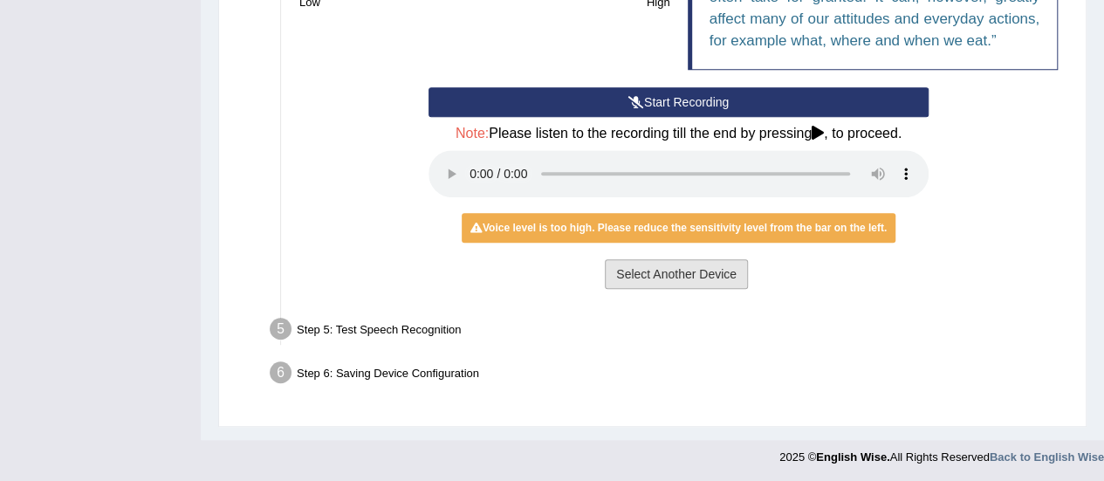
click at [681, 269] on button "Select Another Device" at bounding box center [676, 274] width 143 height 30
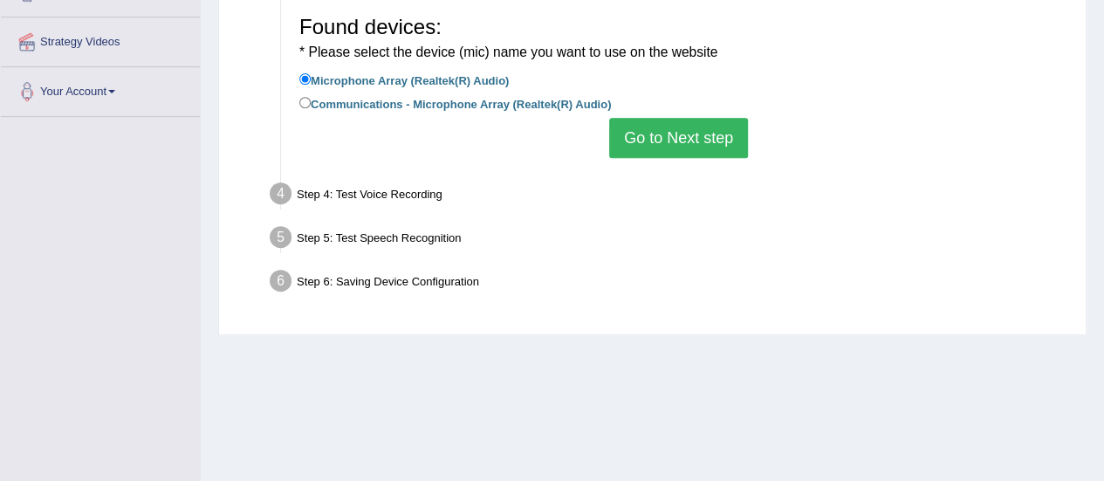
scroll to position [323, 0]
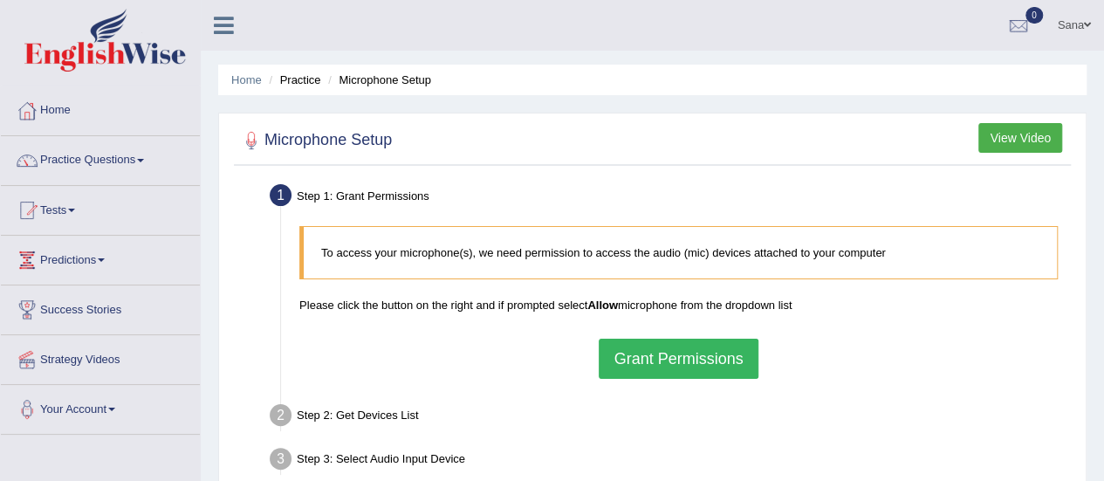
drag, startPoint x: 676, startPoint y: 394, endPoint x: 630, endPoint y: 358, distance: 58.5
click at [630, 358] on button "Grant Permissions" at bounding box center [678, 359] width 159 height 40
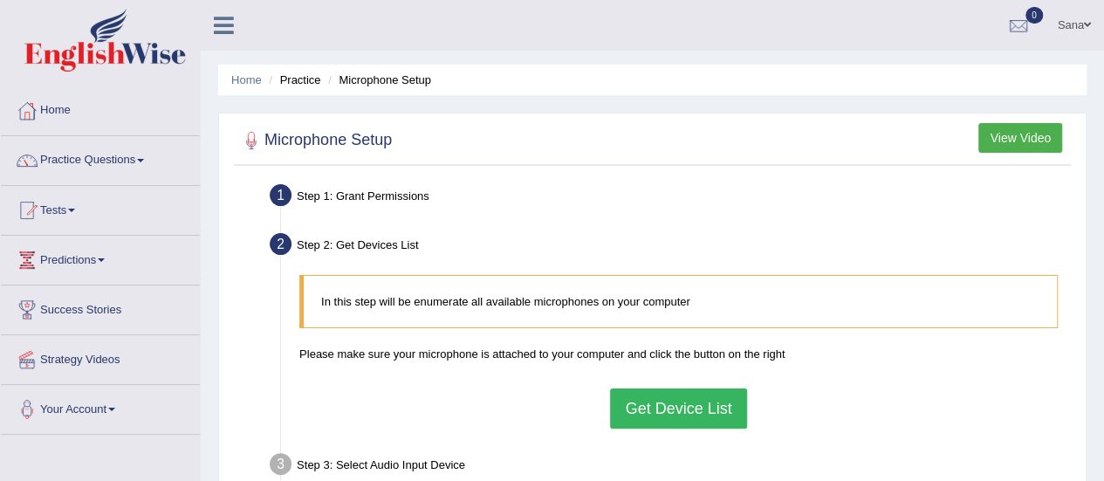
click at [653, 407] on button "Get Device List" at bounding box center [678, 408] width 136 height 40
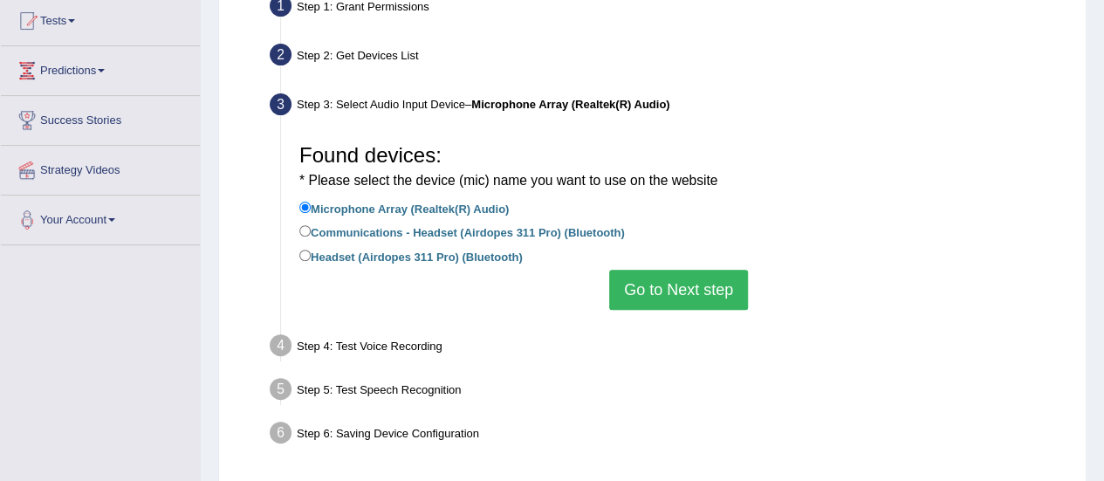
scroll to position [190, 0]
click at [306, 256] on input "Headset (Airdopes 311 Pro) (Bluetooth)" at bounding box center [304, 254] width 11 height 11
radio input "true"
click at [695, 284] on button "Go to Next step" at bounding box center [678, 289] width 139 height 40
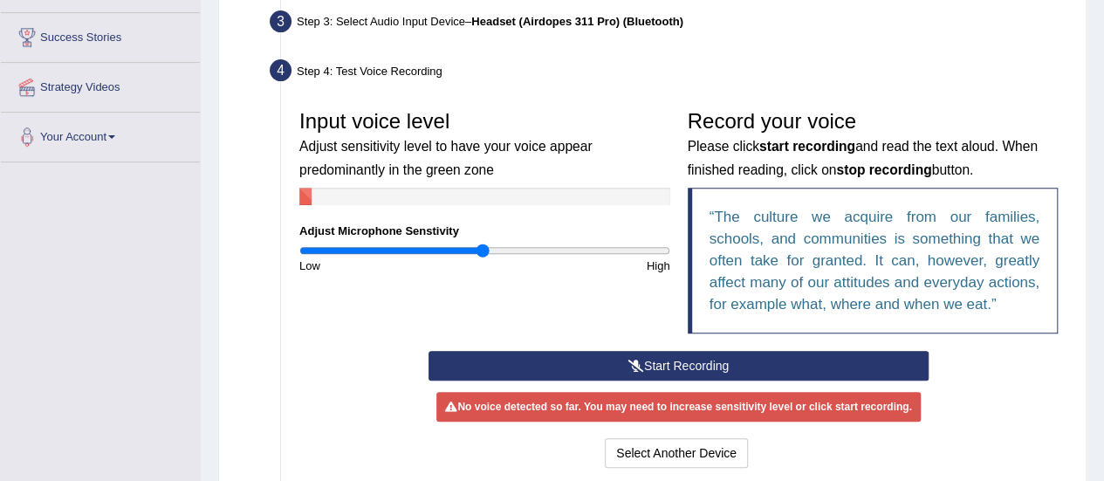
scroll to position [270, 0]
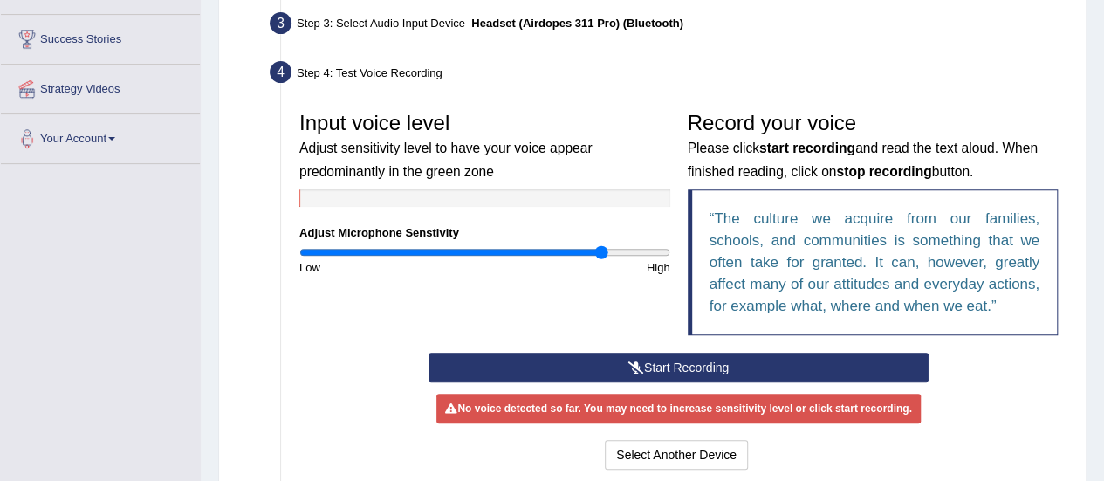
click at [602, 248] on input "range" at bounding box center [484, 252] width 371 height 14
drag, startPoint x: 665, startPoint y: 252, endPoint x: 638, endPoint y: 254, distance: 27.1
click at [638, 254] on input "range" at bounding box center [484, 252] width 371 height 14
drag, startPoint x: 640, startPoint y: 254, endPoint x: 705, endPoint y: 240, distance: 66.1
type input "2"
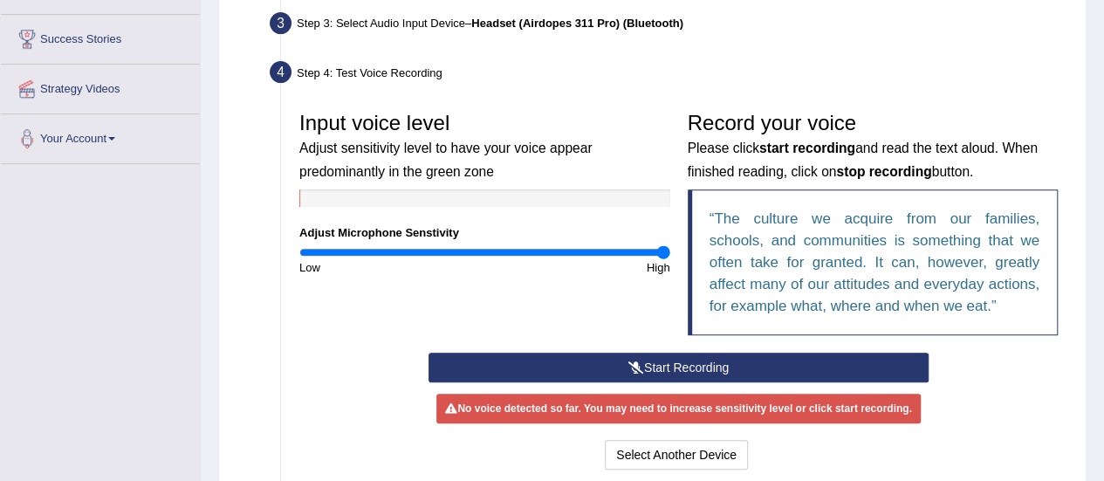
click at [670, 245] on input "range" at bounding box center [484, 252] width 371 height 14
click at [755, 370] on button "Start Recording" at bounding box center [678, 368] width 500 height 30
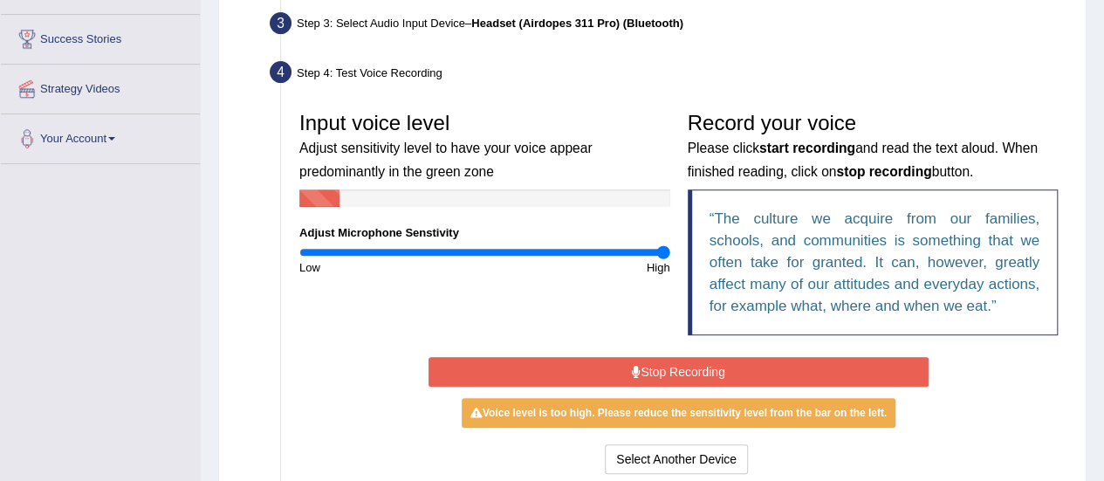
click at [755, 370] on button "Stop Recording" at bounding box center [678, 372] width 500 height 30
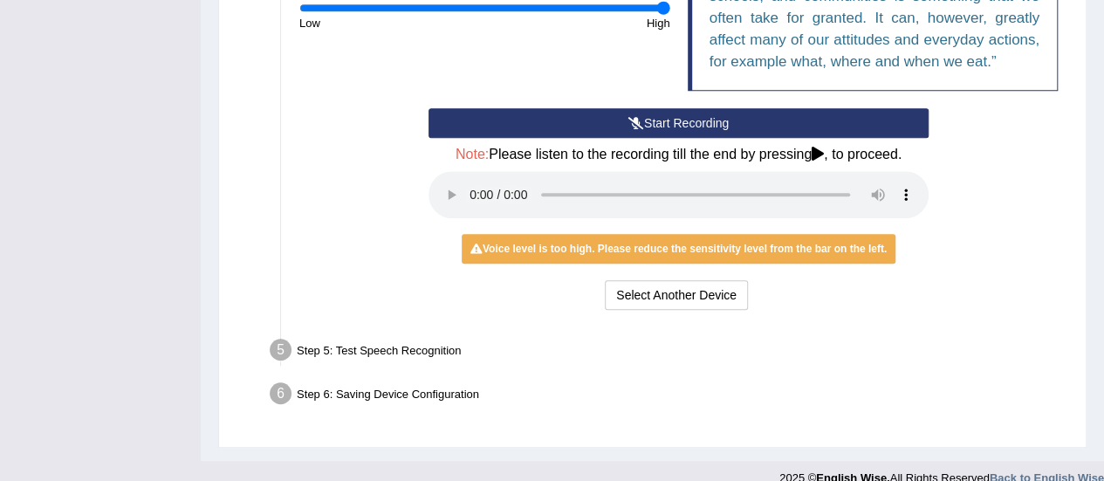
scroll to position [515, 0]
click at [708, 302] on button "Select Another Device" at bounding box center [676, 295] width 143 height 30
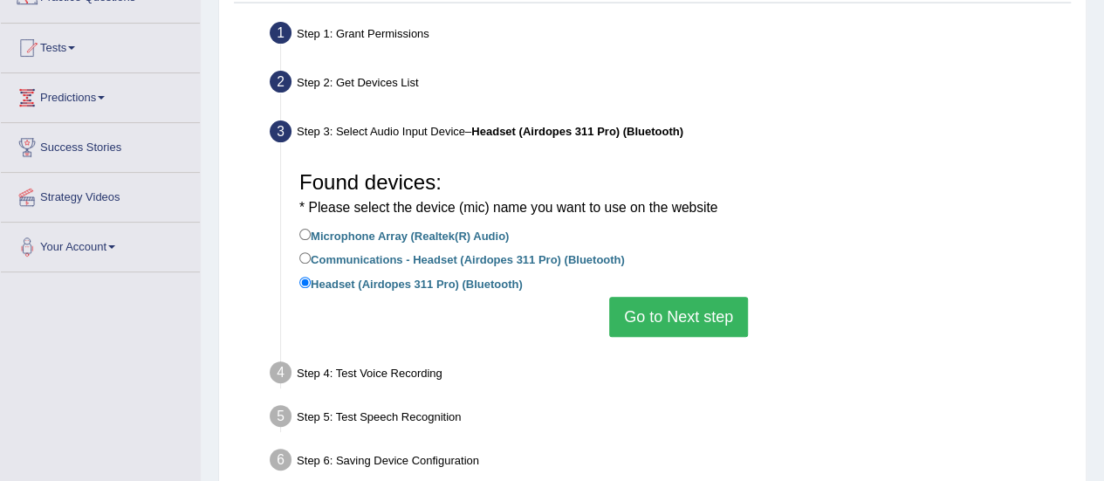
scroll to position [159, 0]
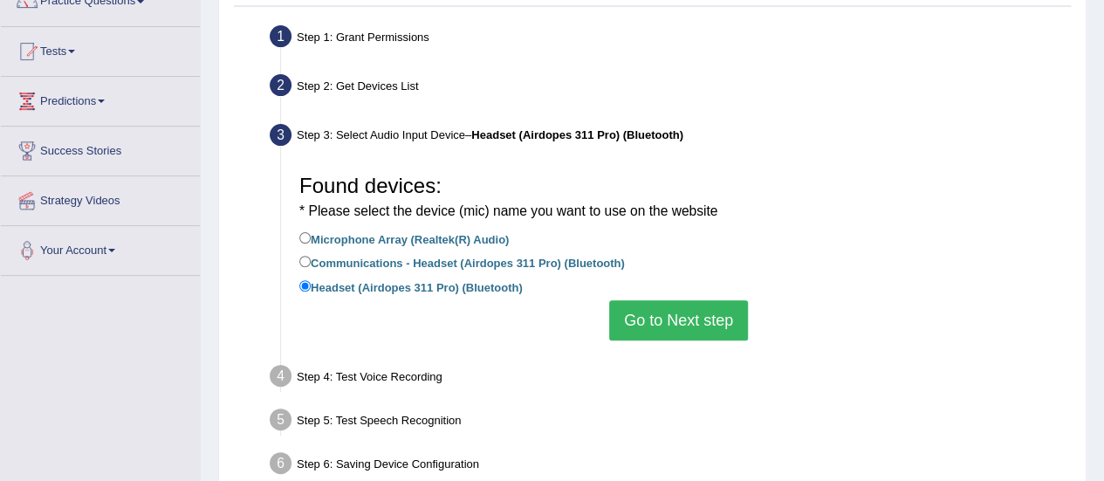
click at [487, 257] on label "Communications - Headset (Airdopes 311 Pro) (Bluetooth)" at bounding box center [461, 261] width 325 height 19
click at [311, 257] on input "Communications - Headset (Airdopes 311 Pro) (Bluetooth)" at bounding box center [304, 261] width 11 height 11
radio input "true"
click at [715, 331] on button "Go to Next step" at bounding box center [678, 320] width 139 height 40
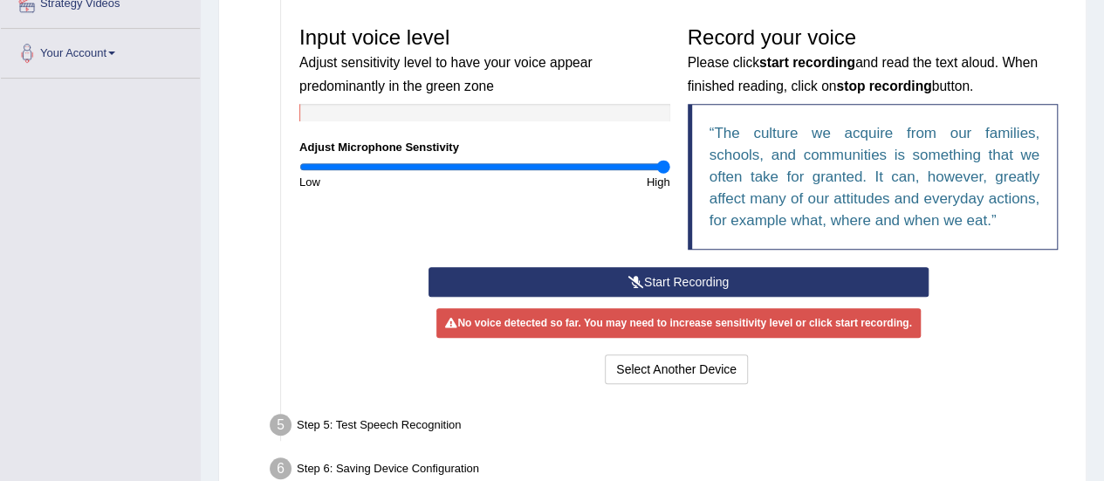
scroll to position [358, 0]
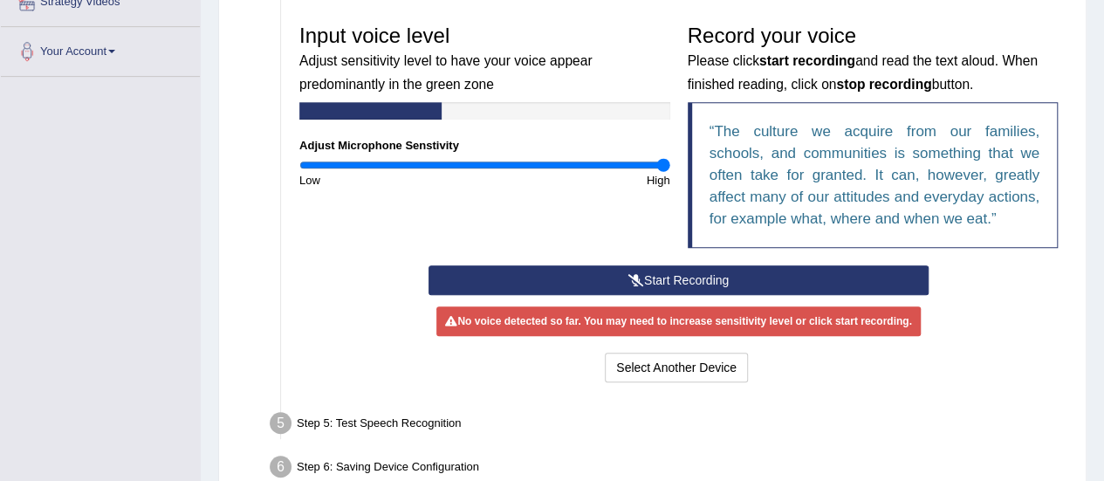
click at [683, 284] on button "Start Recording" at bounding box center [678, 280] width 500 height 30
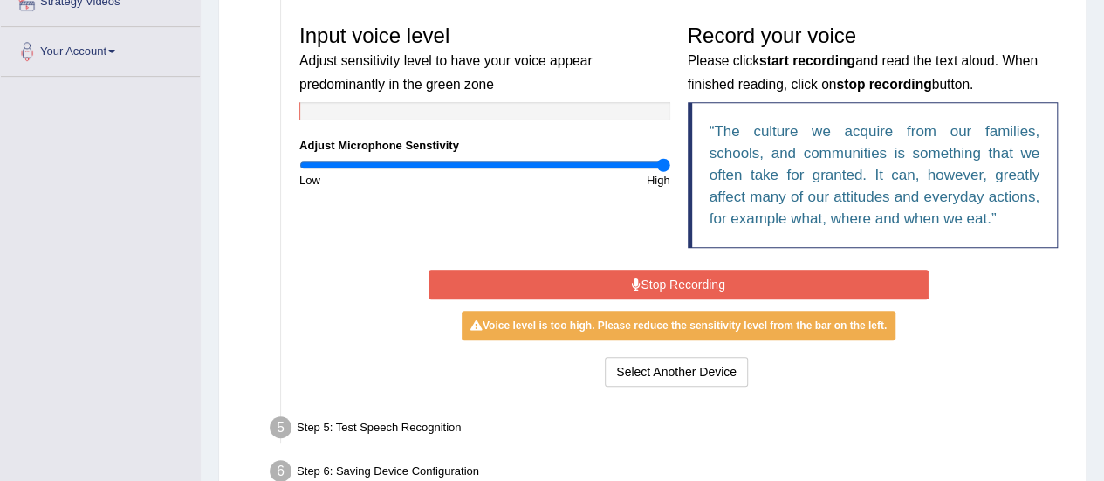
click at [683, 284] on button "Stop Recording" at bounding box center [678, 285] width 500 height 30
